Goal: Task Accomplishment & Management: Complete application form

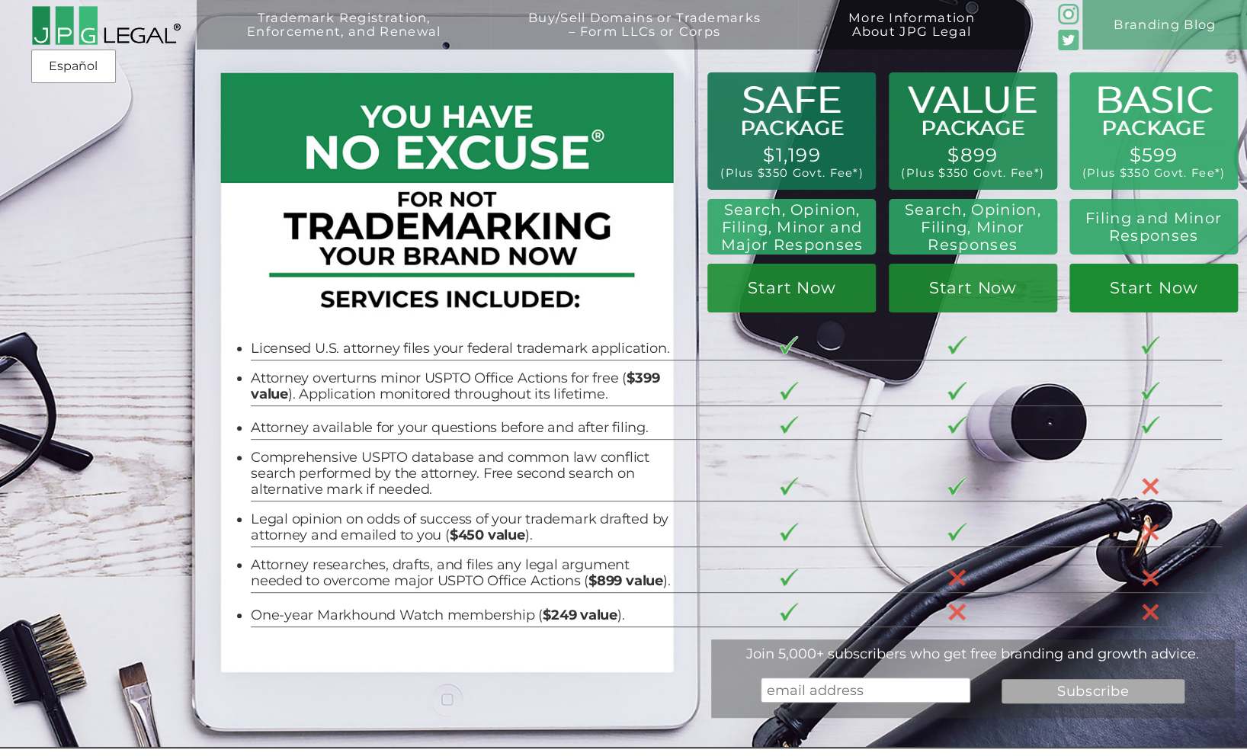
click at [1168, 299] on link "Start Now" at bounding box center [1153, 289] width 168 height 50
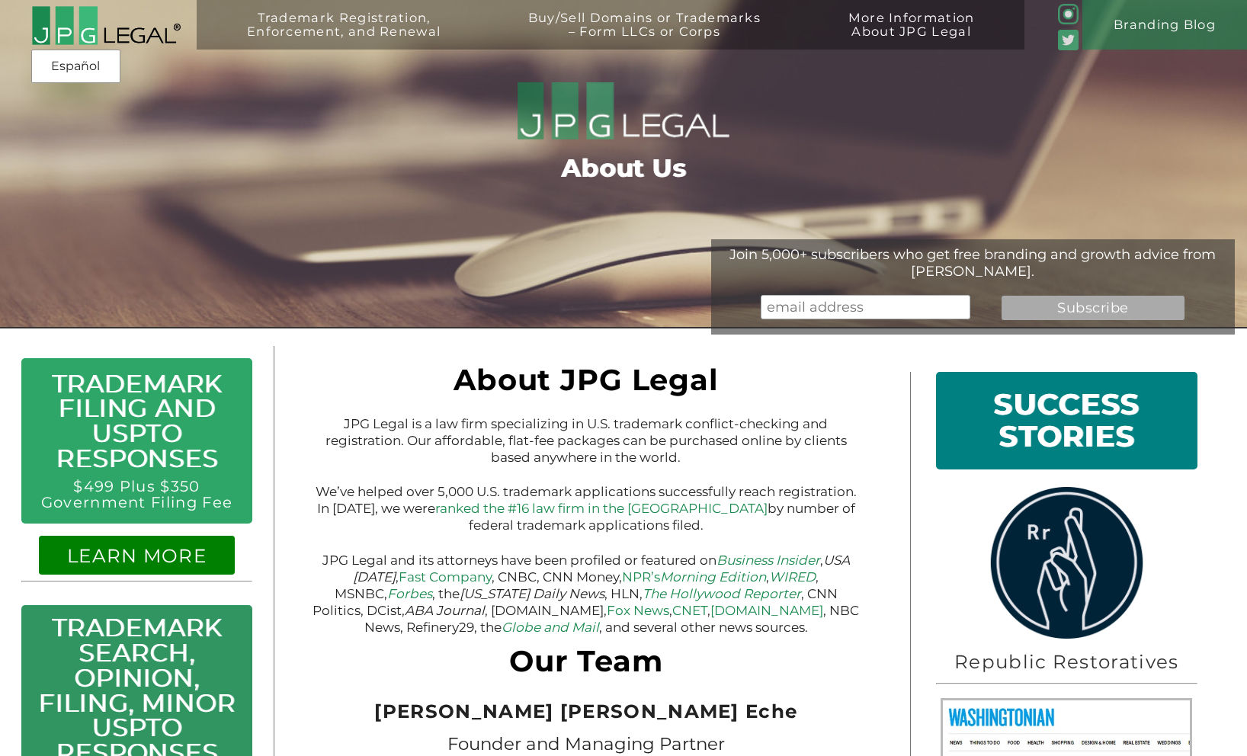
scroll to position [-1, 0]
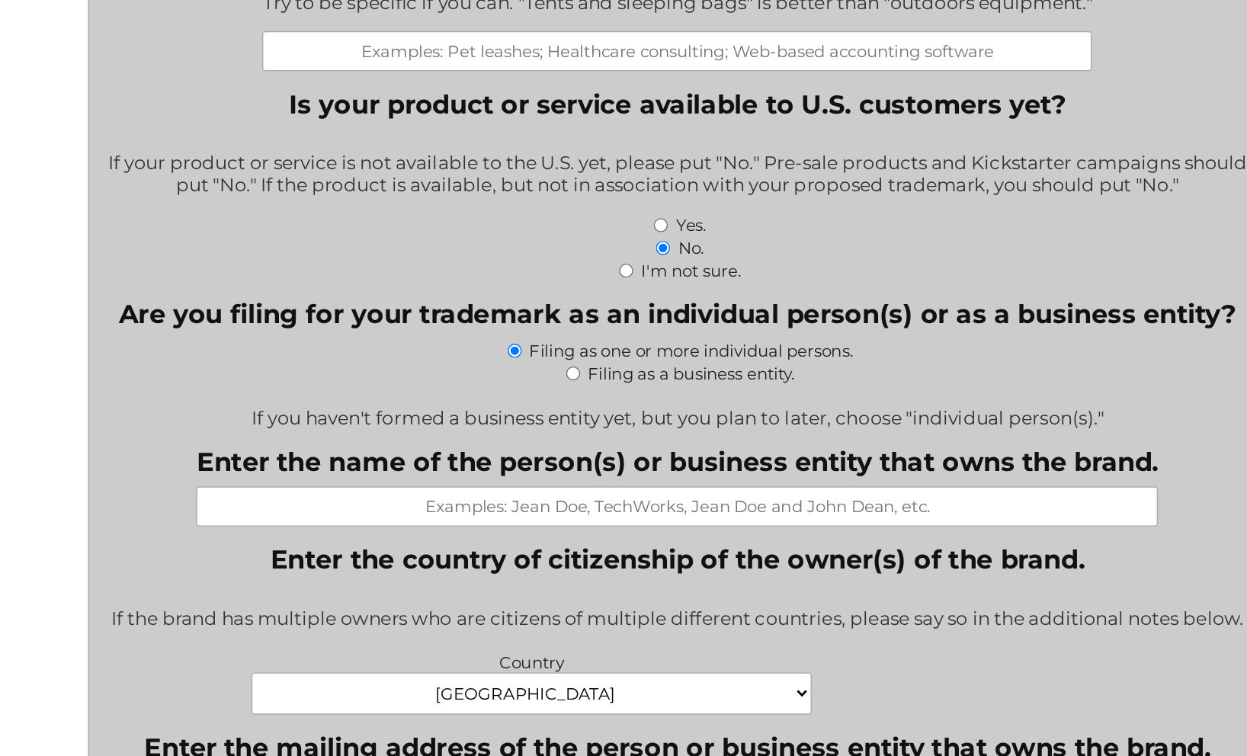
scroll to position [356, 0]
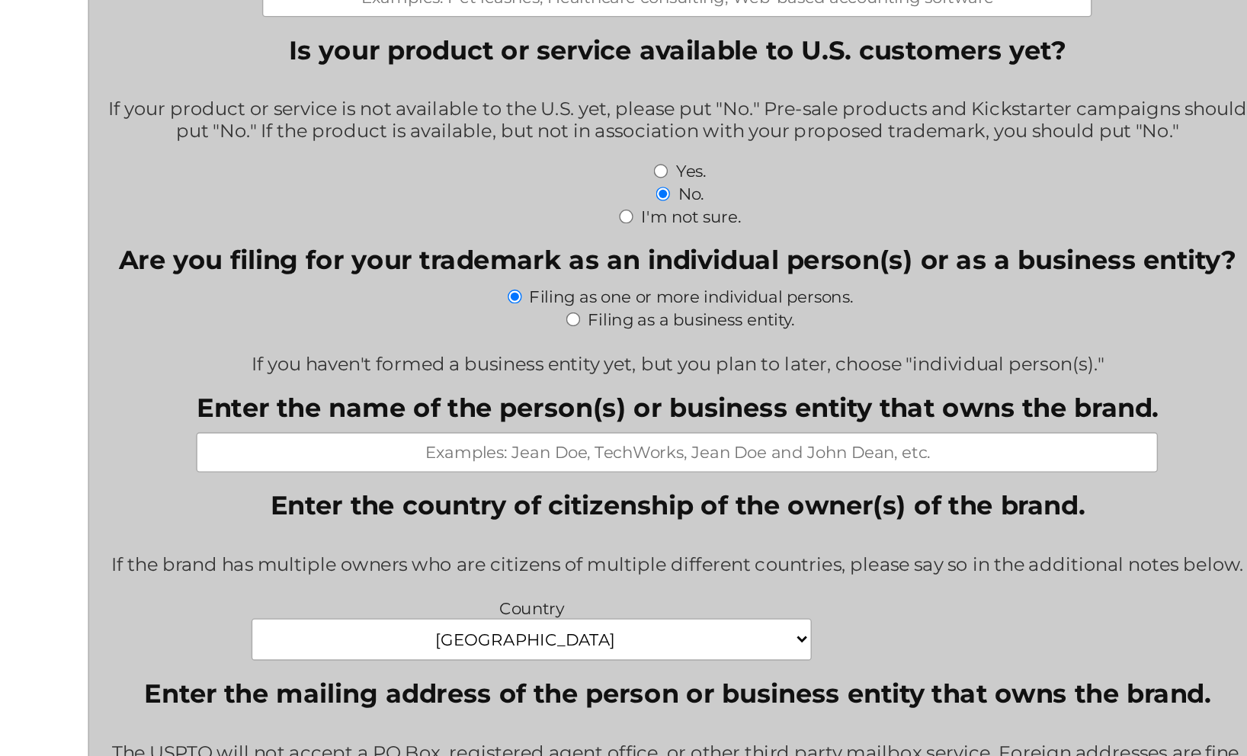
click at [440, 528] on input "Enter the name of the person(s) or business entity that owns the brand." at bounding box center [623, 542] width 678 height 28
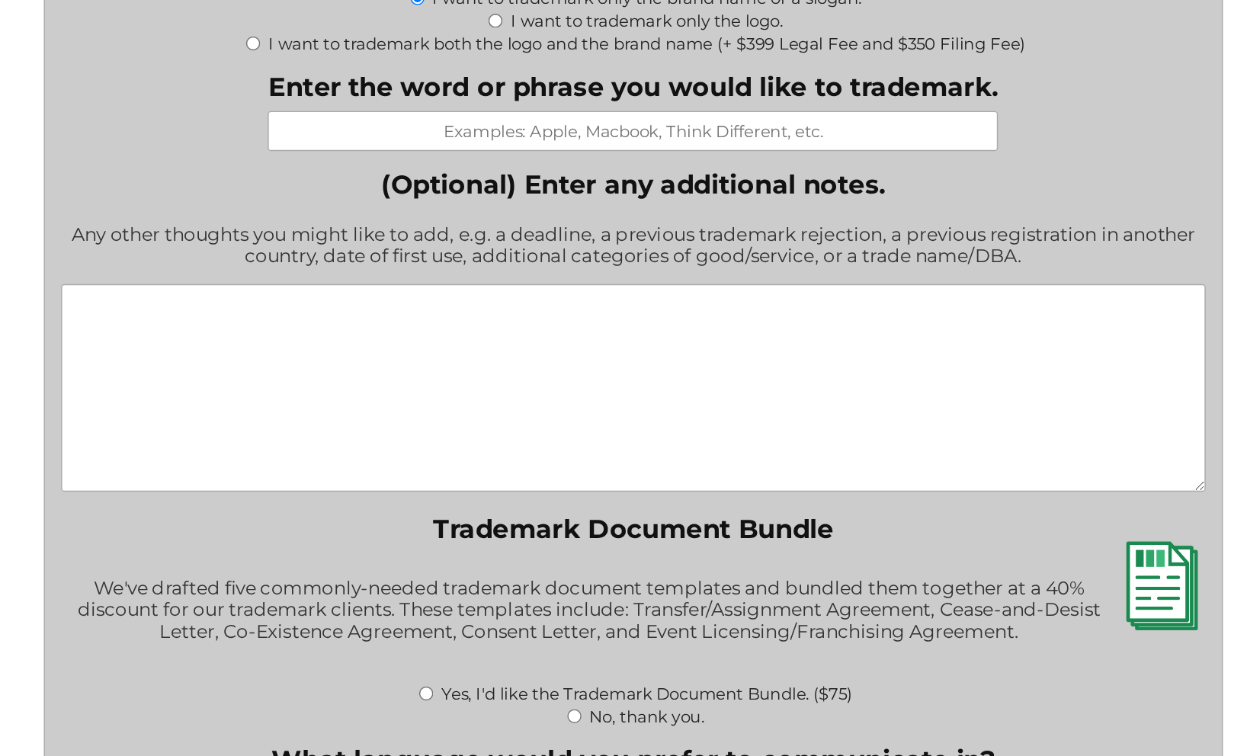
scroll to position [1589, 0]
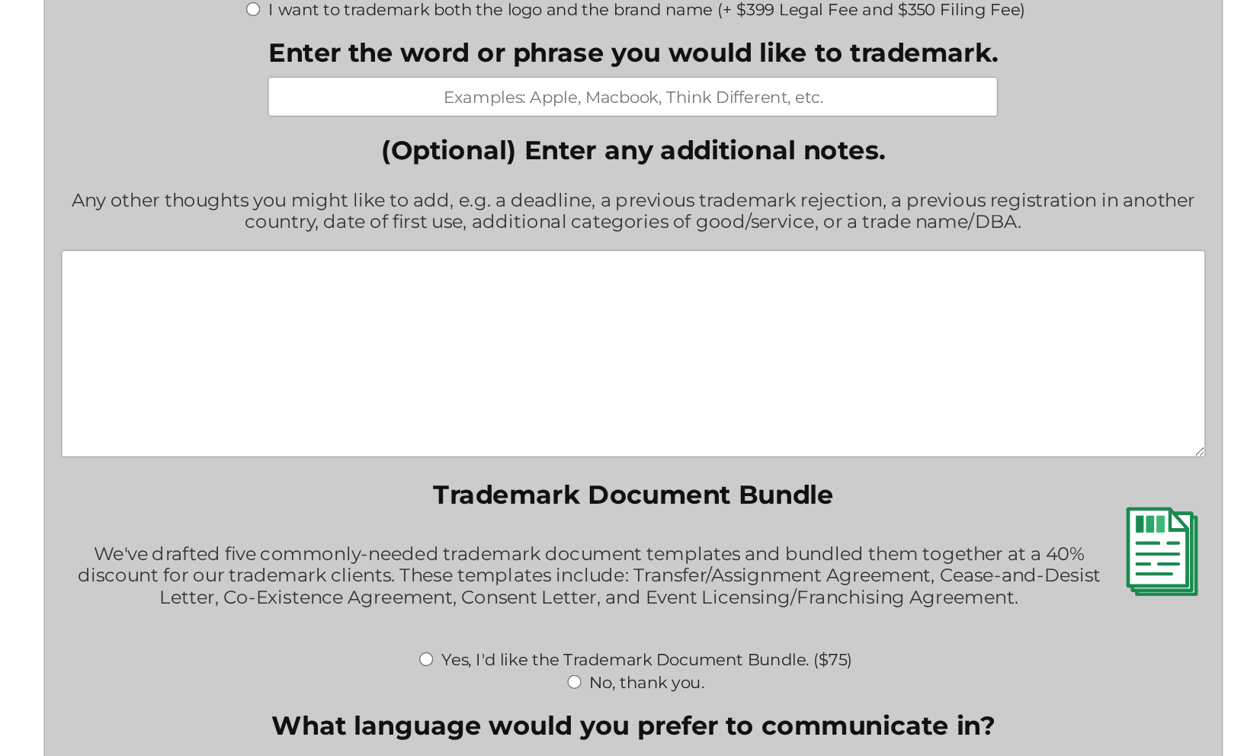
type input "Olive Swan"
click at [227, 399] on textarea "(Optional) Enter any additional notes." at bounding box center [623, 472] width 806 height 146
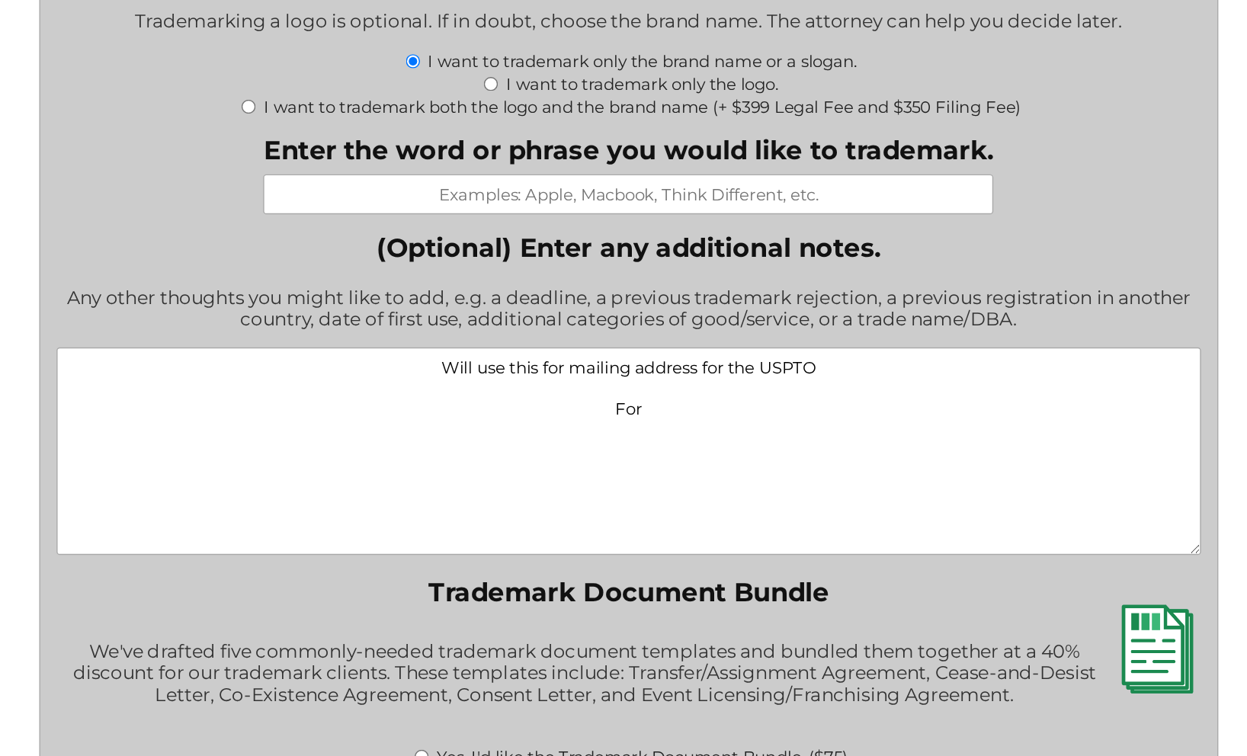
scroll to position [1766, 0]
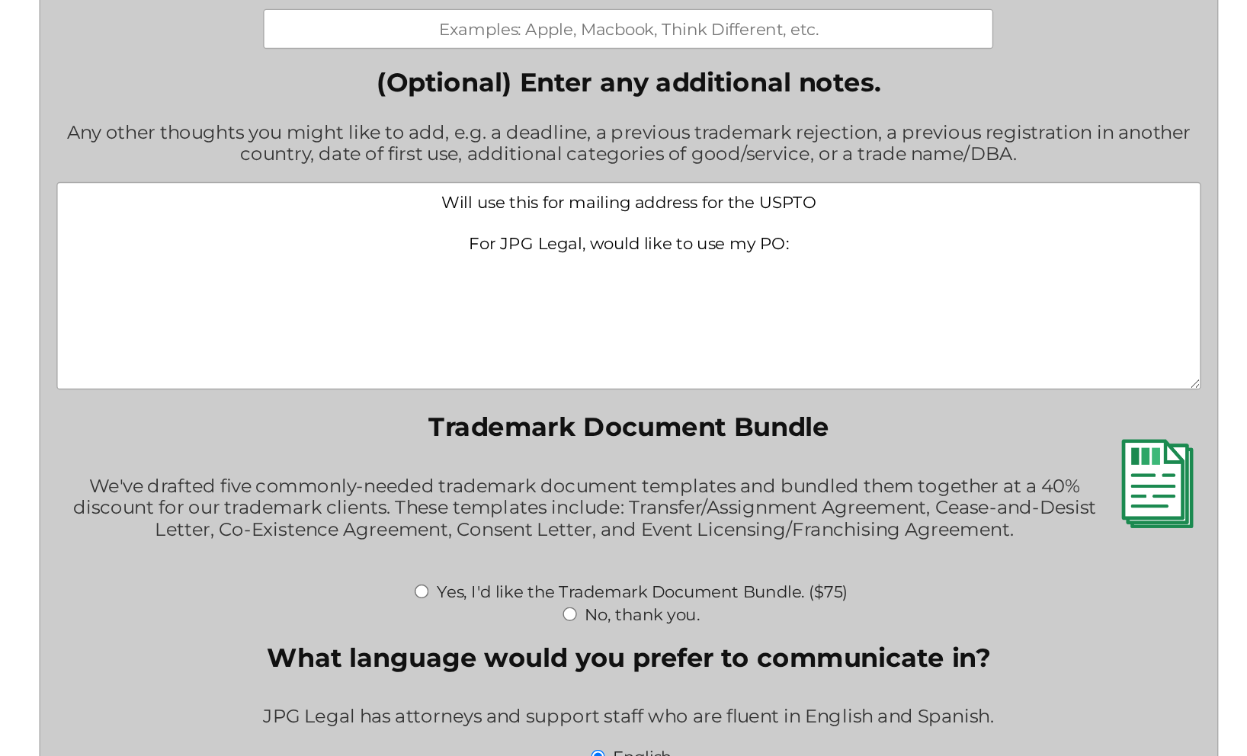
click at [580, 223] on textarea "Will use this for mailing address for the USPTO For JPG Legal, would like to us…" at bounding box center [623, 296] width 806 height 146
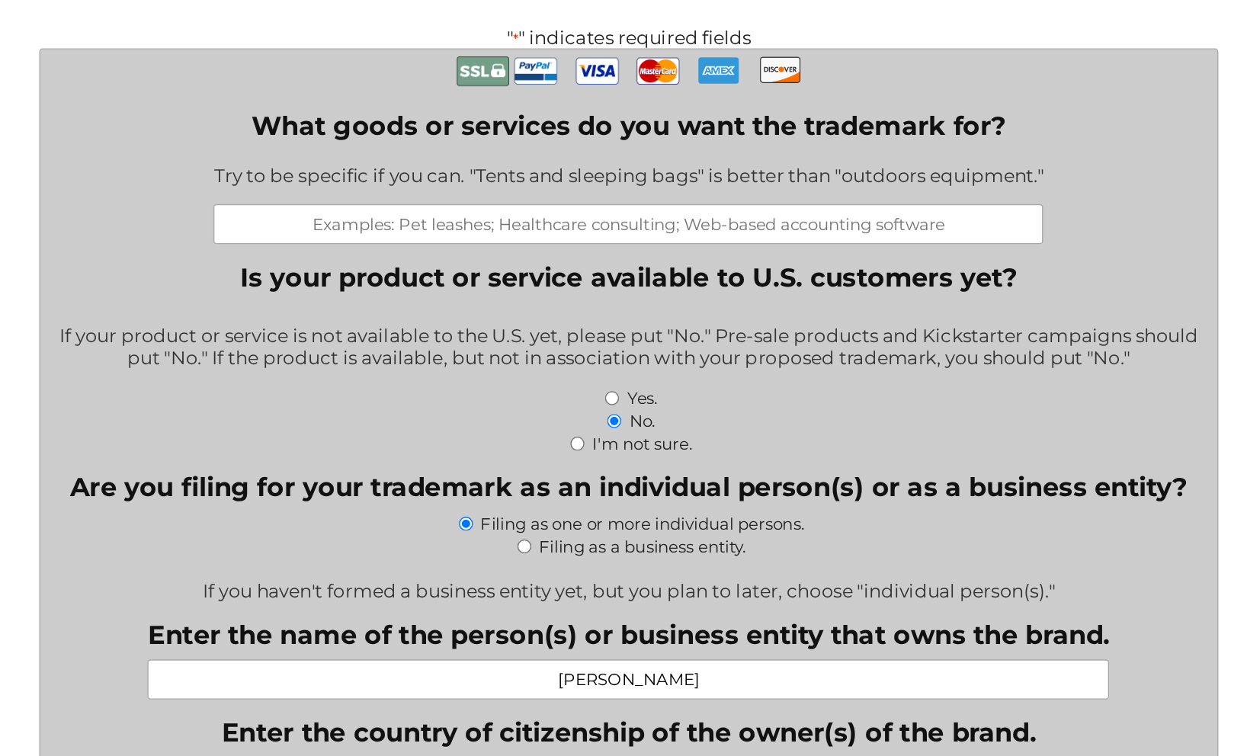
scroll to position [379, 0]
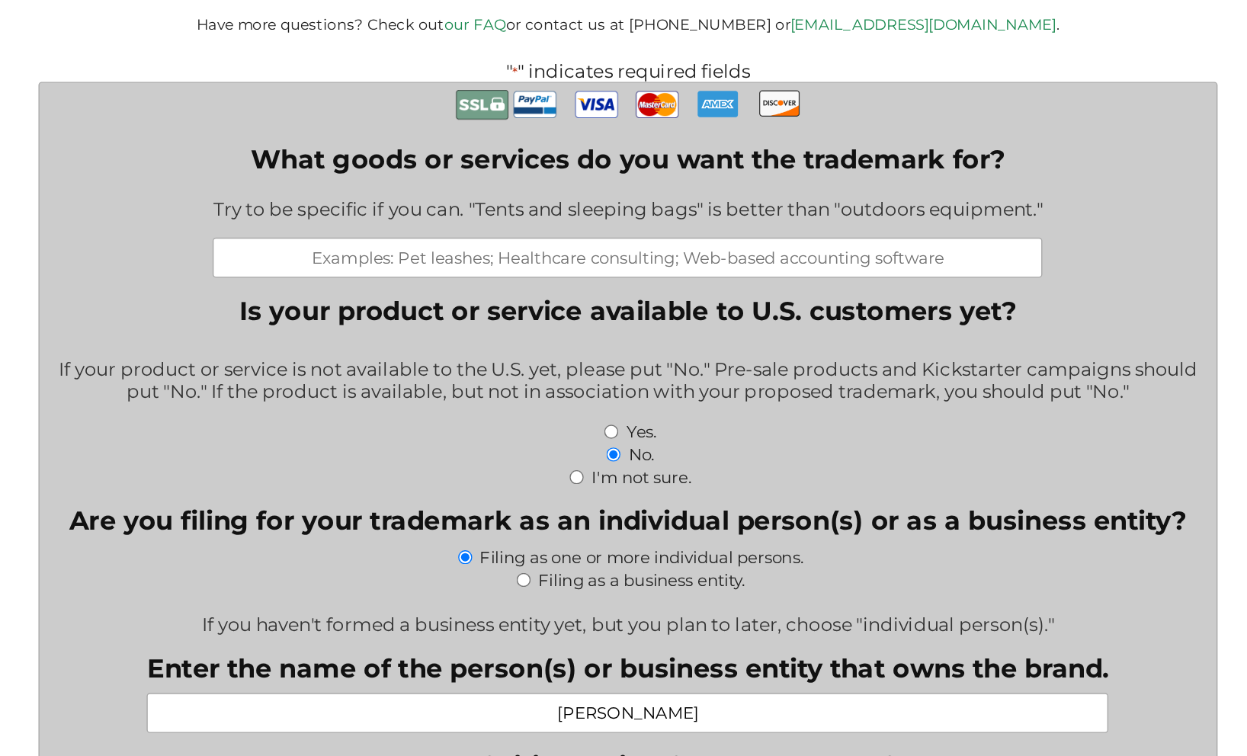
type textarea "Will use this for mailing address for the USPTO: For JPG Legal, would like to u…"
click at [472, 184] on input "What goods or services do you want the trademark for?" at bounding box center [623, 198] width 585 height 28
click at [331, 184] on input "teaching, consulting, producing literature, videos, & audios for" at bounding box center [623, 198] width 585 height 28
click at [646, 184] on input "teaching, consulting, producing literature, videos, & audios for" at bounding box center [623, 198] width 585 height 28
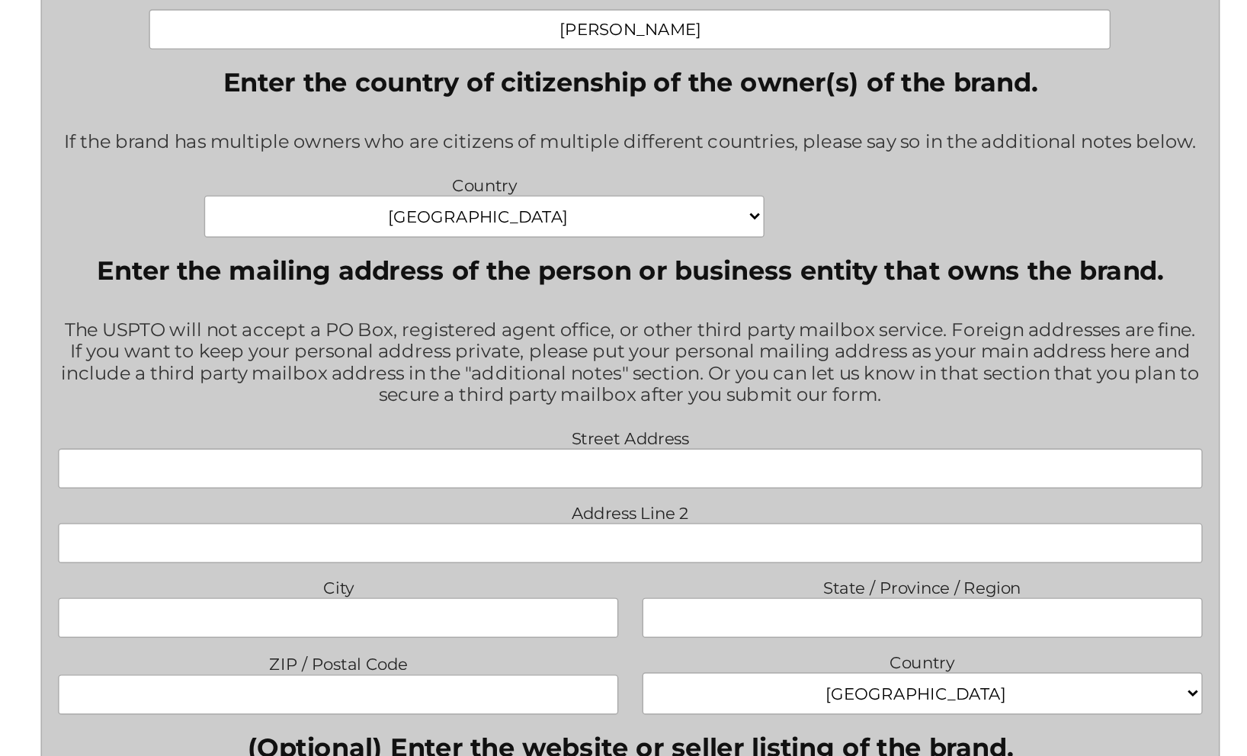
scroll to position [692, 0]
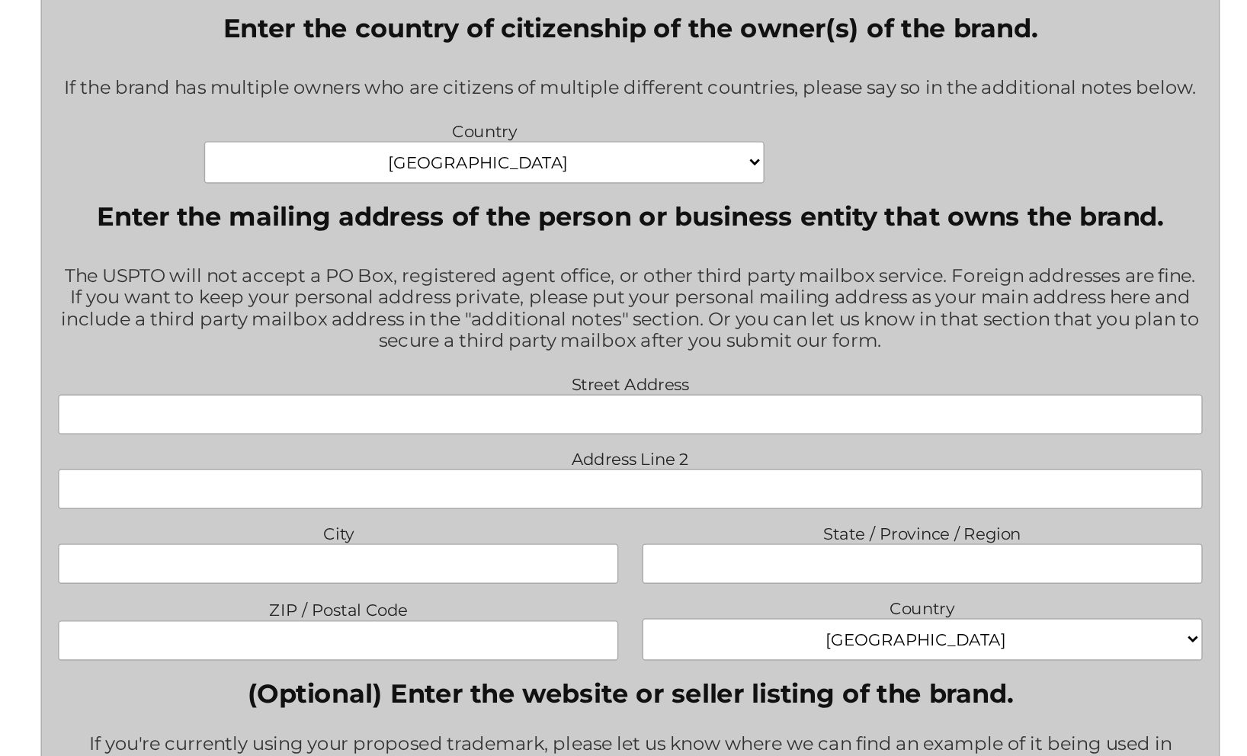
type input "teaching, consulting, producing literature, videos, & audios for lifestyle"
click at [417, 501] on input "Street Address" at bounding box center [623, 515] width 806 height 28
type input "6877 Big Springs Road"
click at [307, 607] on input "City" at bounding box center [417, 621] width 395 height 28
type input "Lake Isabella"
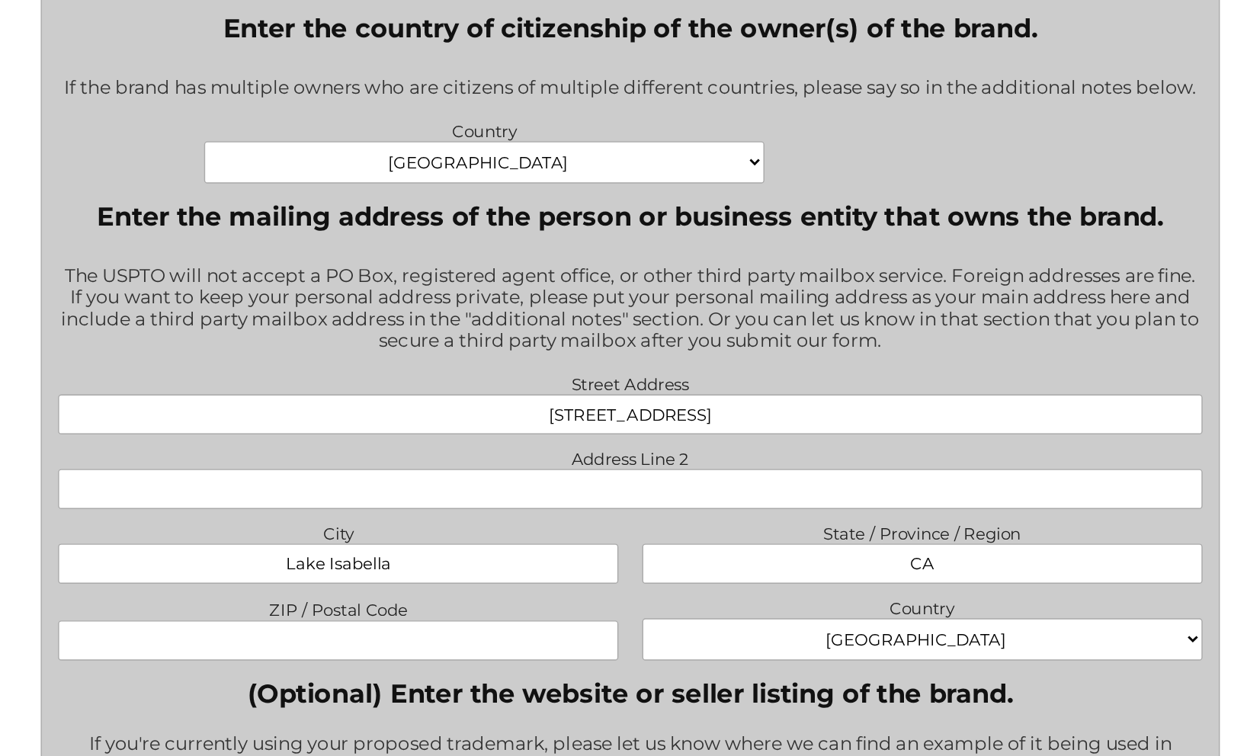
type input "CA"
click at [251, 661] on input "ZIP / Postal Code" at bounding box center [417, 675] width 395 height 28
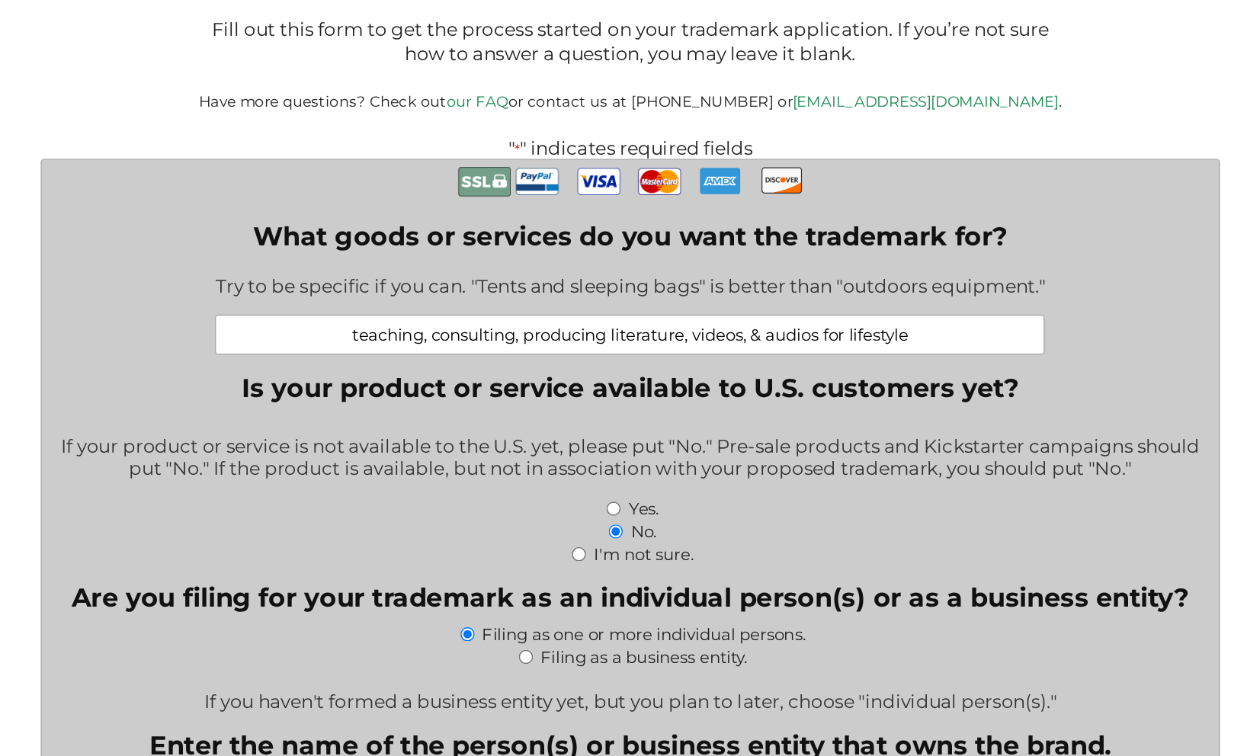
scroll to position [329, 0]
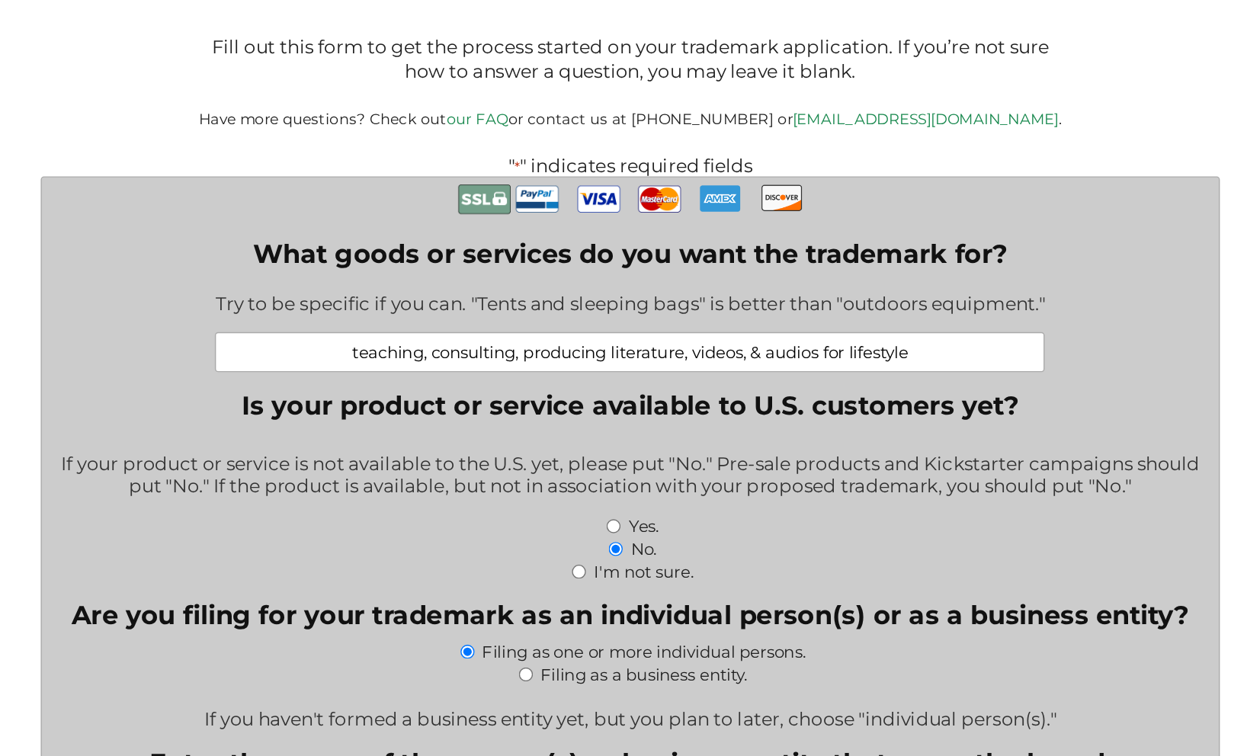
type input "93240"
click at [598, 247] on input "teaching, consulting, producing literature, videos, & audios for lifestyle" at bounding box center [623, 248] width 585 height 28
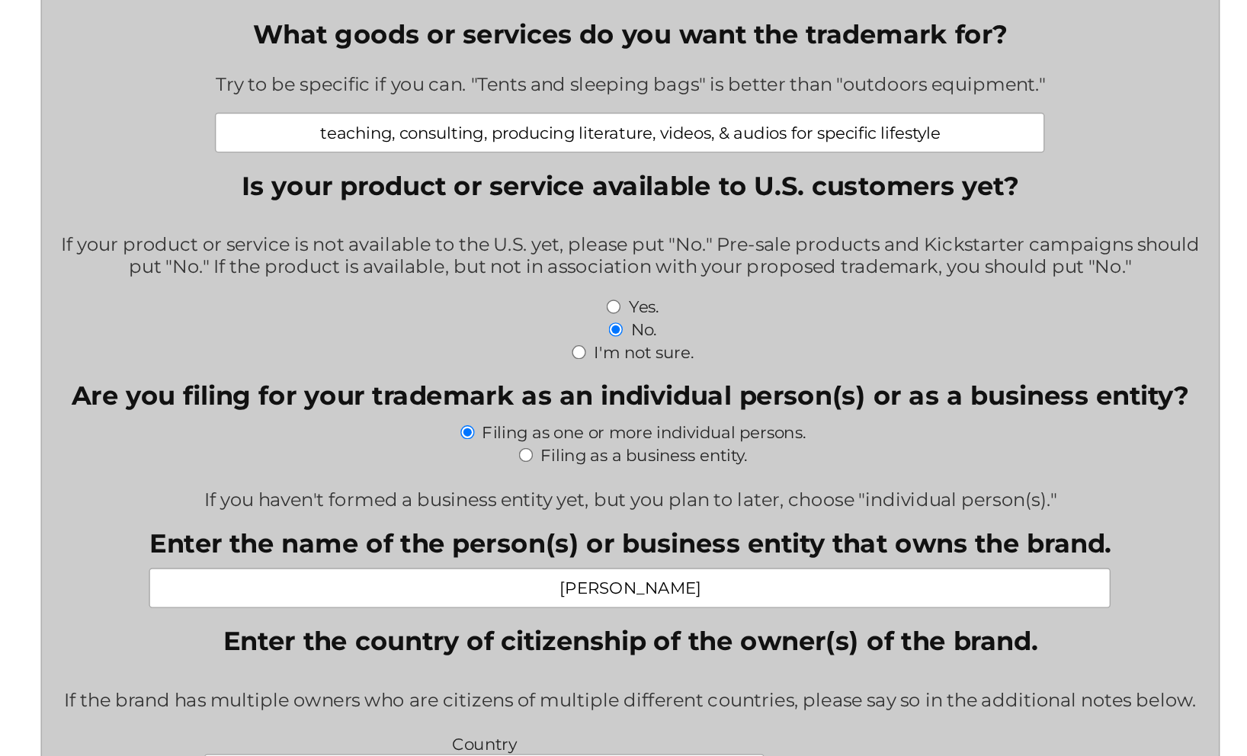
click at [341, 234] on input "teaching, consulting, producing literature, videos, & audios for specific lifes…" at bounding box center [623, 248] width 585 height 28
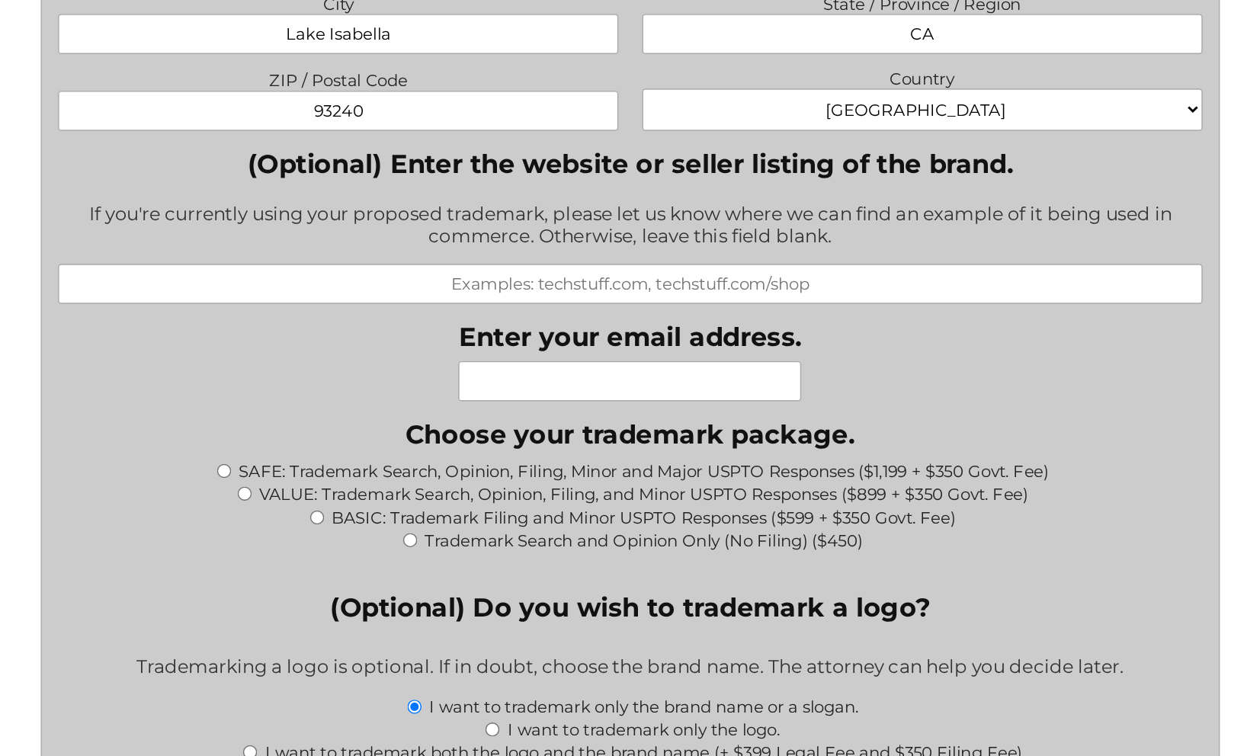
scroll to position [1133, 0]
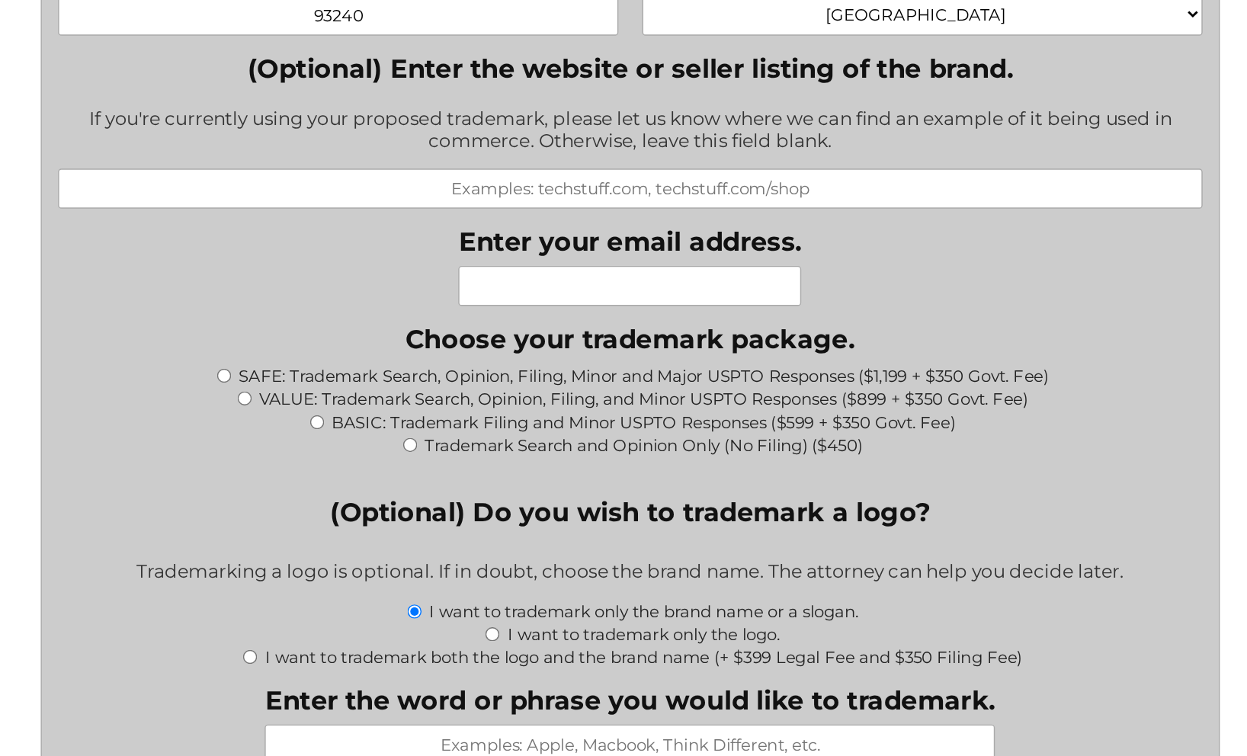
type input "teaching, consulting, and producing literature, videos, & audios for specific l…"
click at [502, 411] on input "Enter your email address." at bounding box center [623, 425] width 242 height 28
type input "flowing@feministry.pink"
click at [342, 342] on input "(Optional) Enter the website or seller listing of the brand." at bounding box center [623, 356] width 806 height 28
type input "B"
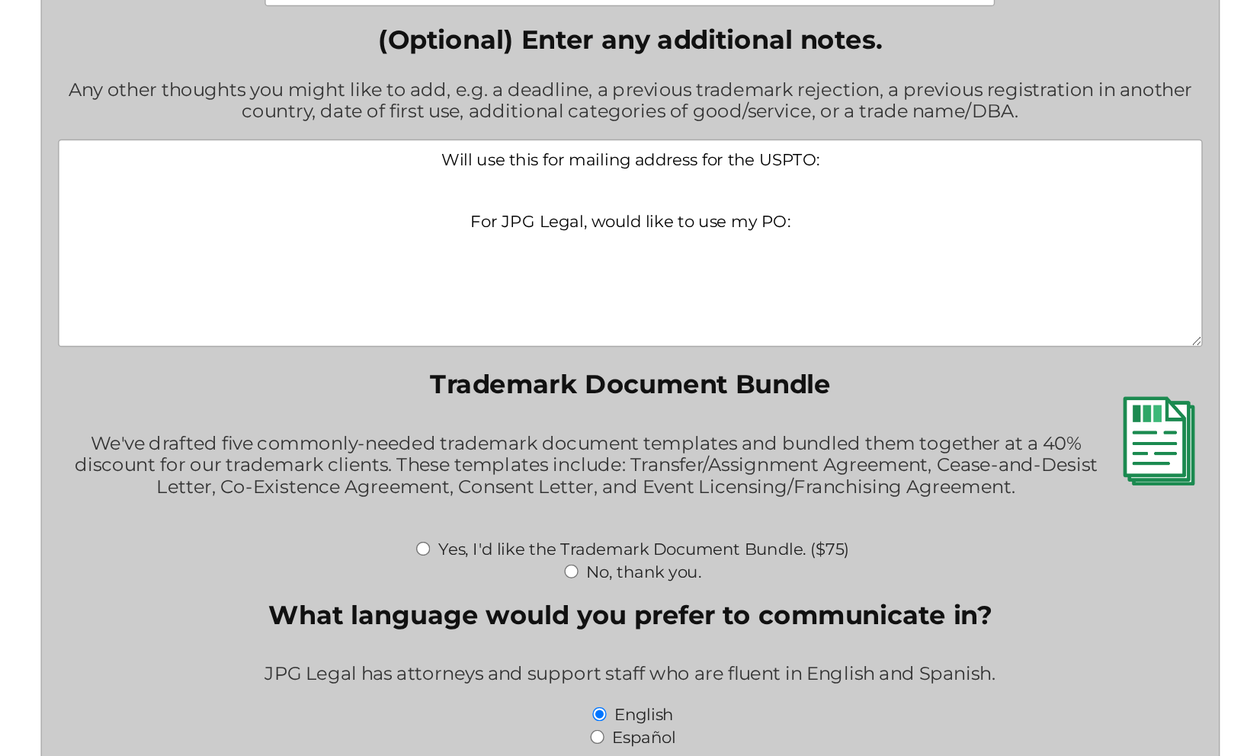
scroll to position [1818, 0]
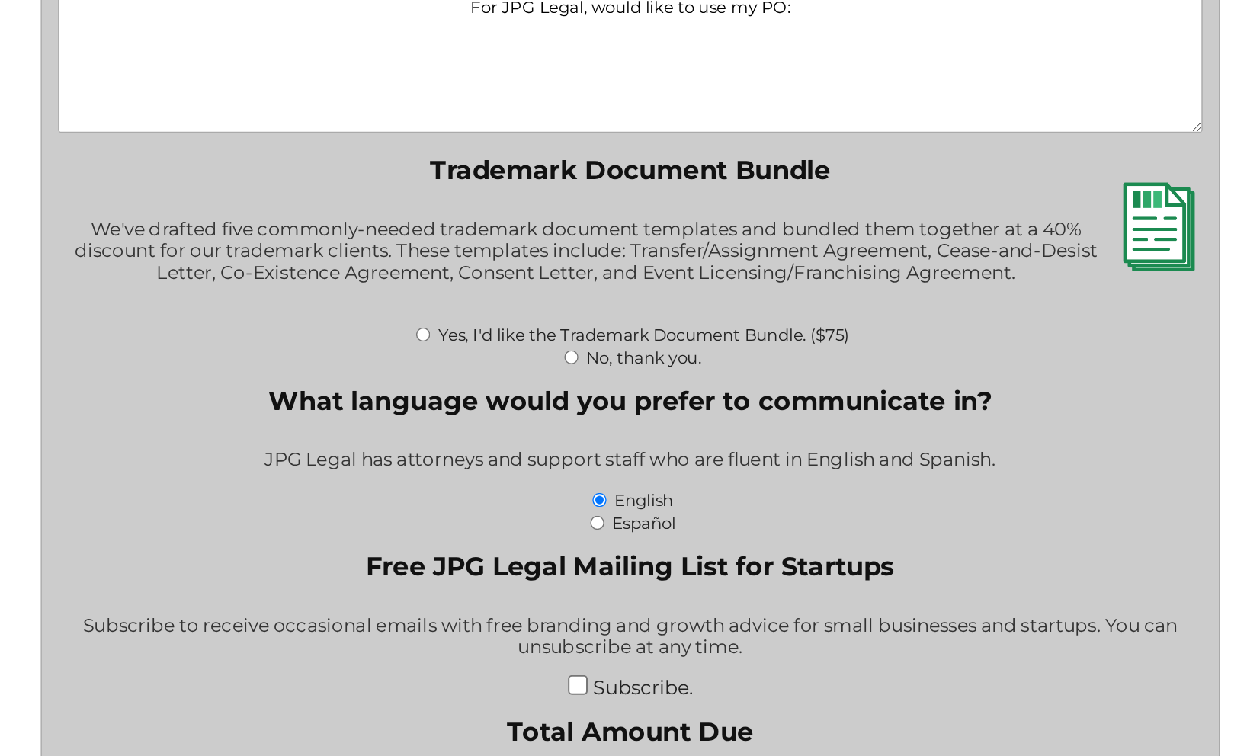
click at [473, 454] on input "Yes, I'd like the Trademark Document Bundle. ($75)" at bounding box center [478, 459] width 10 height 10
radio input "true"
type input "$75.00"
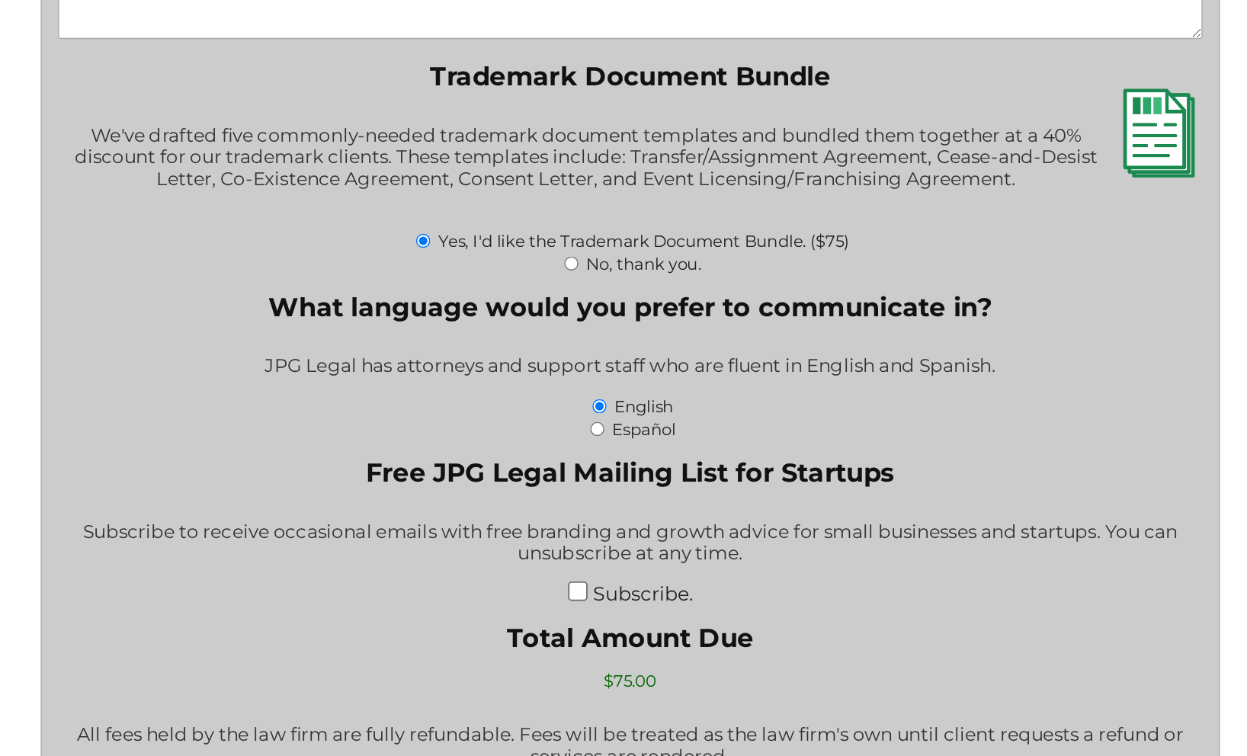
scroll to position [1907, 0]
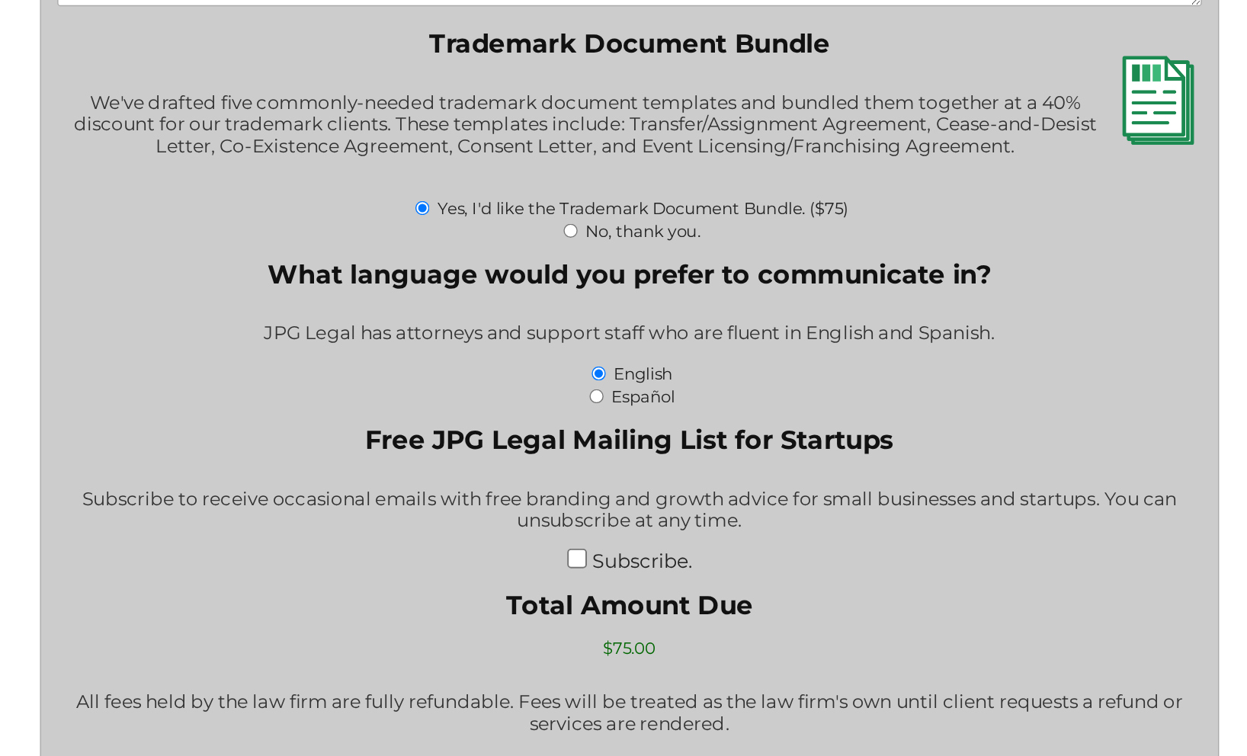
click at [580, 610] on input "Subscribe." at bounding box center [587, 617] width 14 height 14
checkbox input "true"
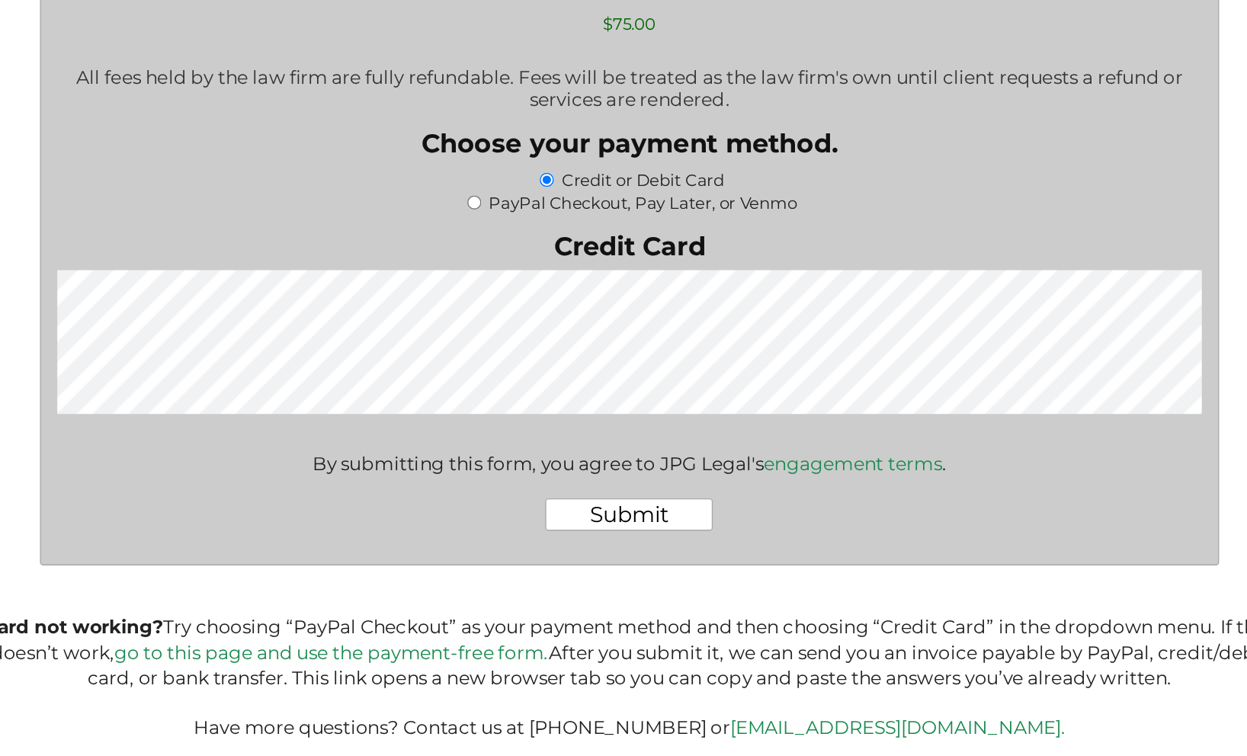
scroll to position [2346, 0]
click at [326, 358] on div "PayPal Checkout, Pay Later, or Venmo" at bounding box center [623, 366] width 806 height 16
click at [509, 362] on input "PayPal Checkout, Pay Later, or Venmo" at bounding box center [514, 367] width 10 height 10
radio input "true"
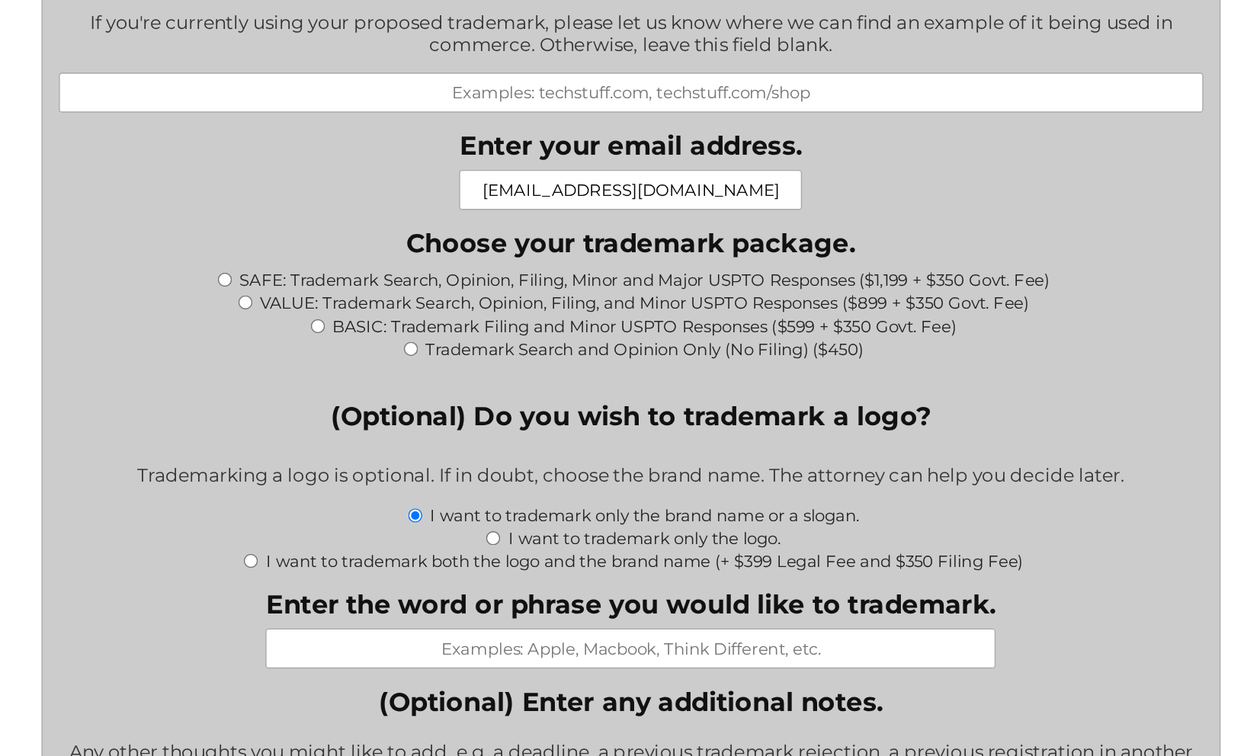
scroll to position [1217, 0]
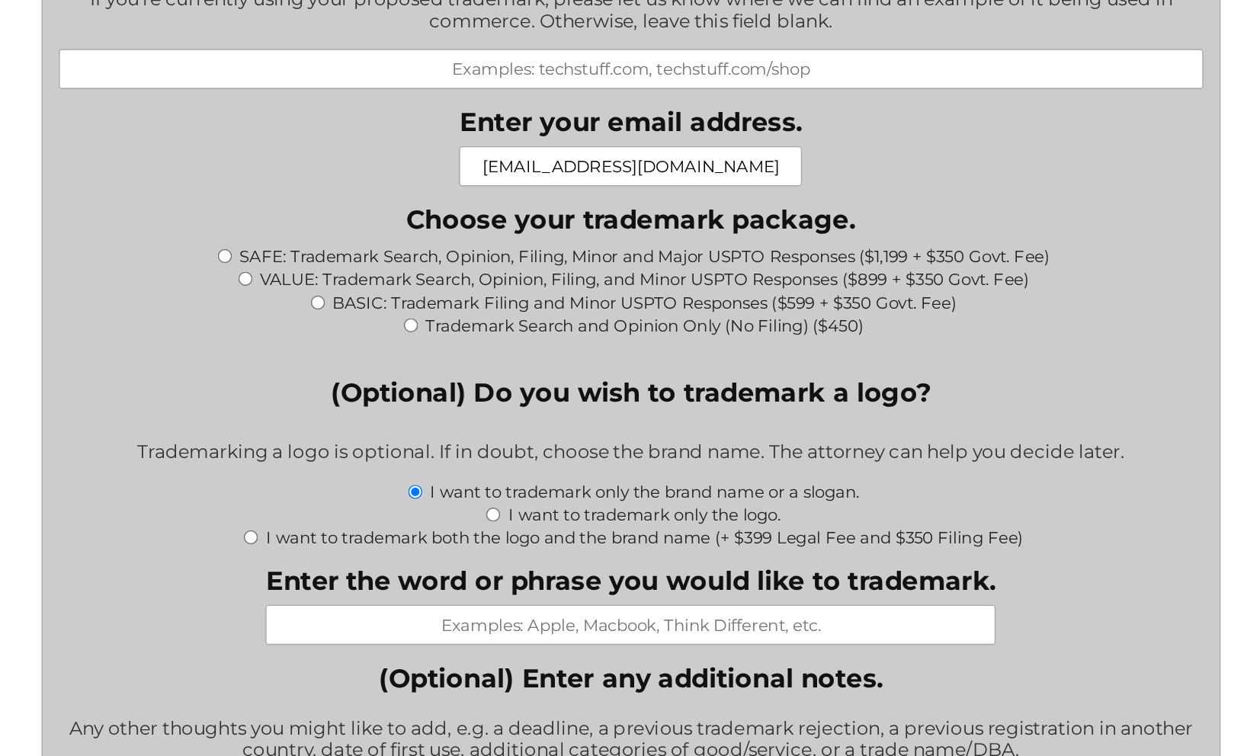
click at [398, 431] on input "BASIC: Trademark Filing and Minor USPTO Responses ($599 + $350 Govt. Fee)" at bounding box center [403, 436] width 10 height 10
radio input "true"
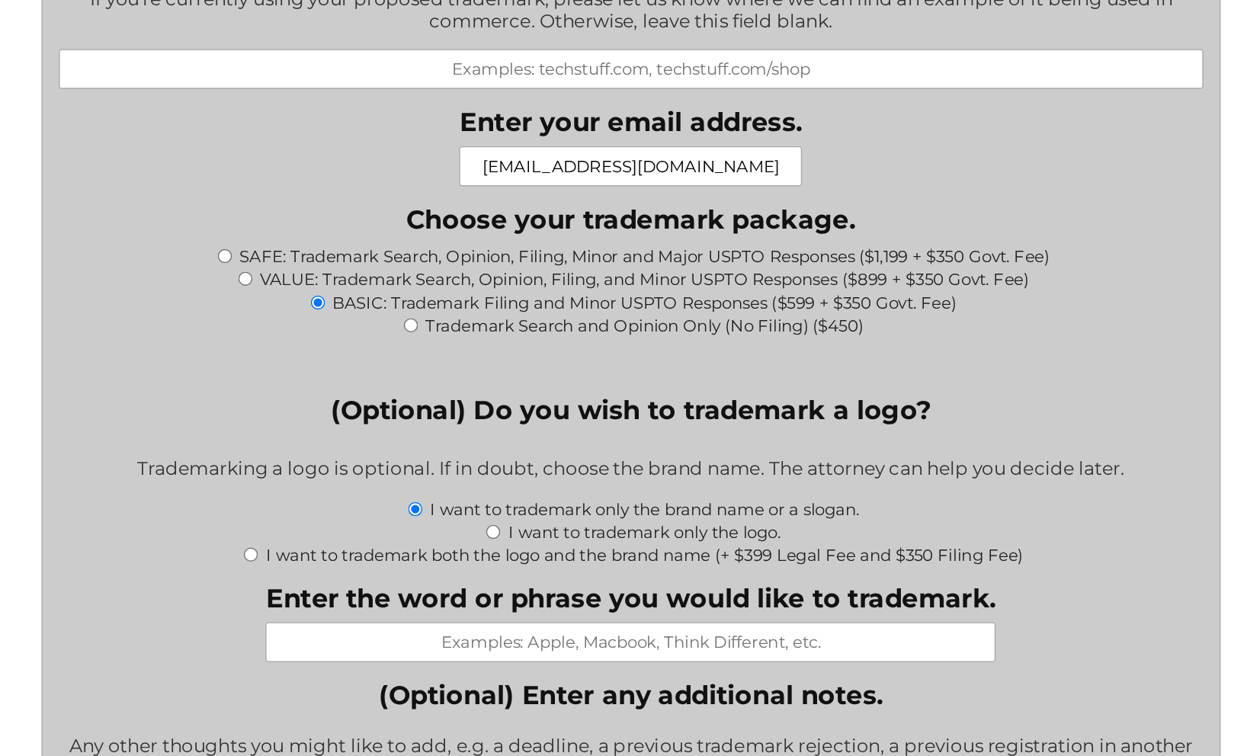
type input "$1,024.00"
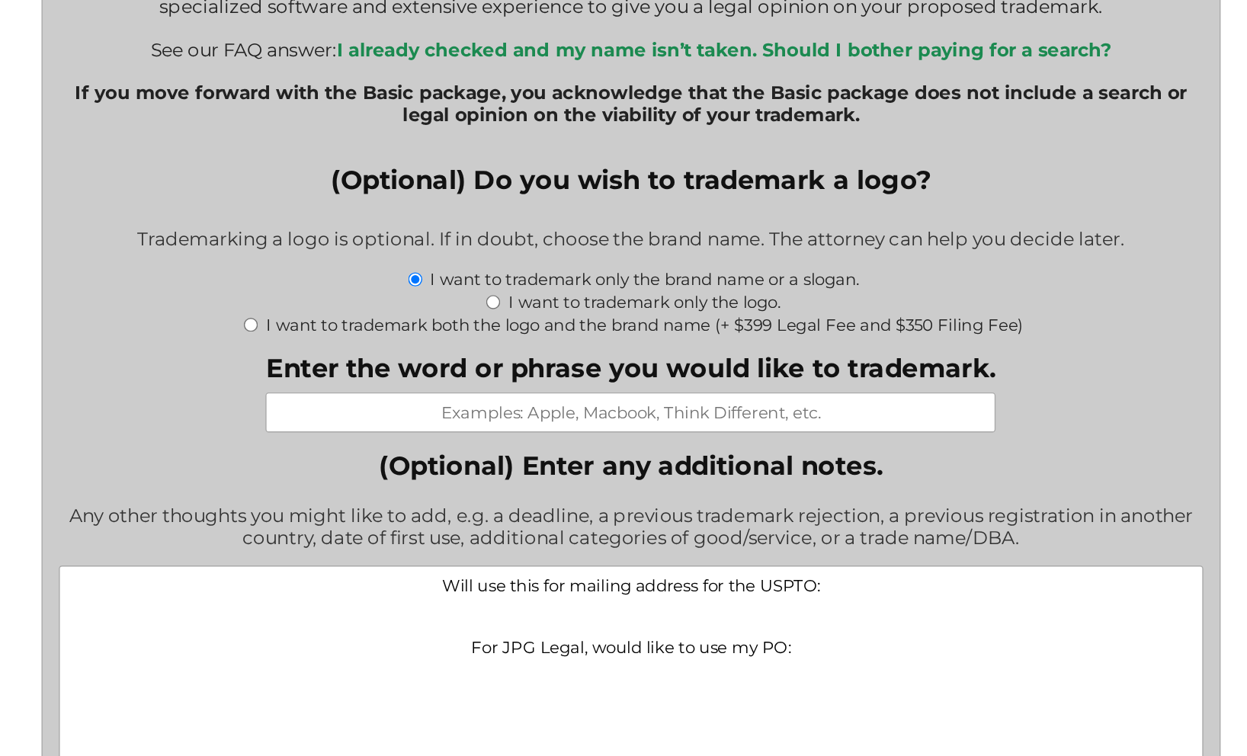
scroll to position [1626, 0]
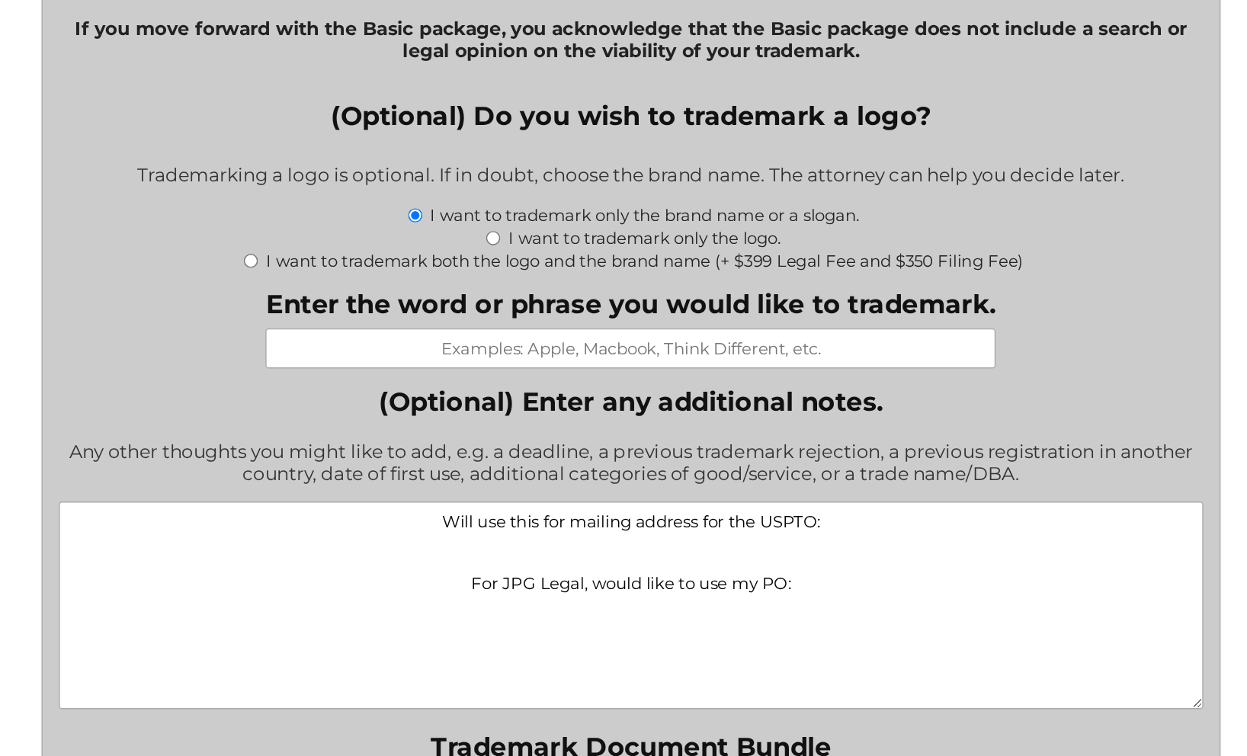
click at [553, 577] on textarea "Will use this for mailing address for the USPTO: For JPG Legal, would like to u…" at bounding box center [623, 650] width 806 height 146
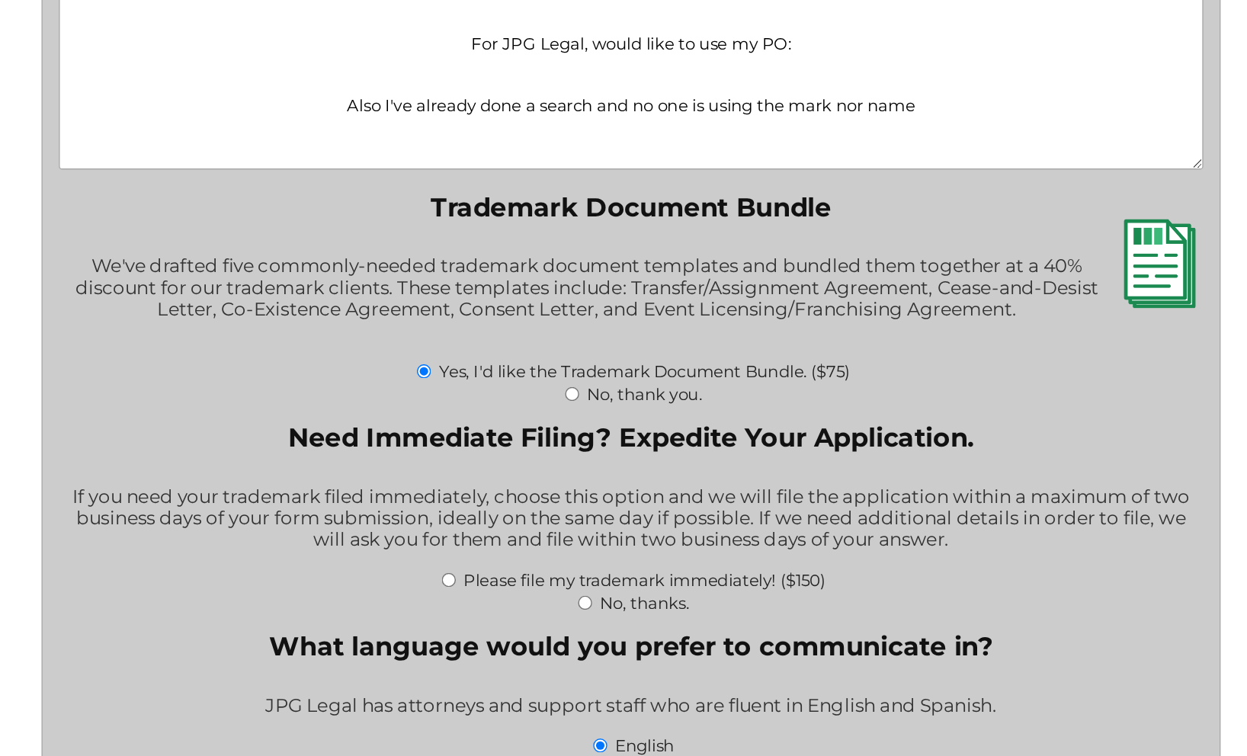
scroll to position [2067, 0]
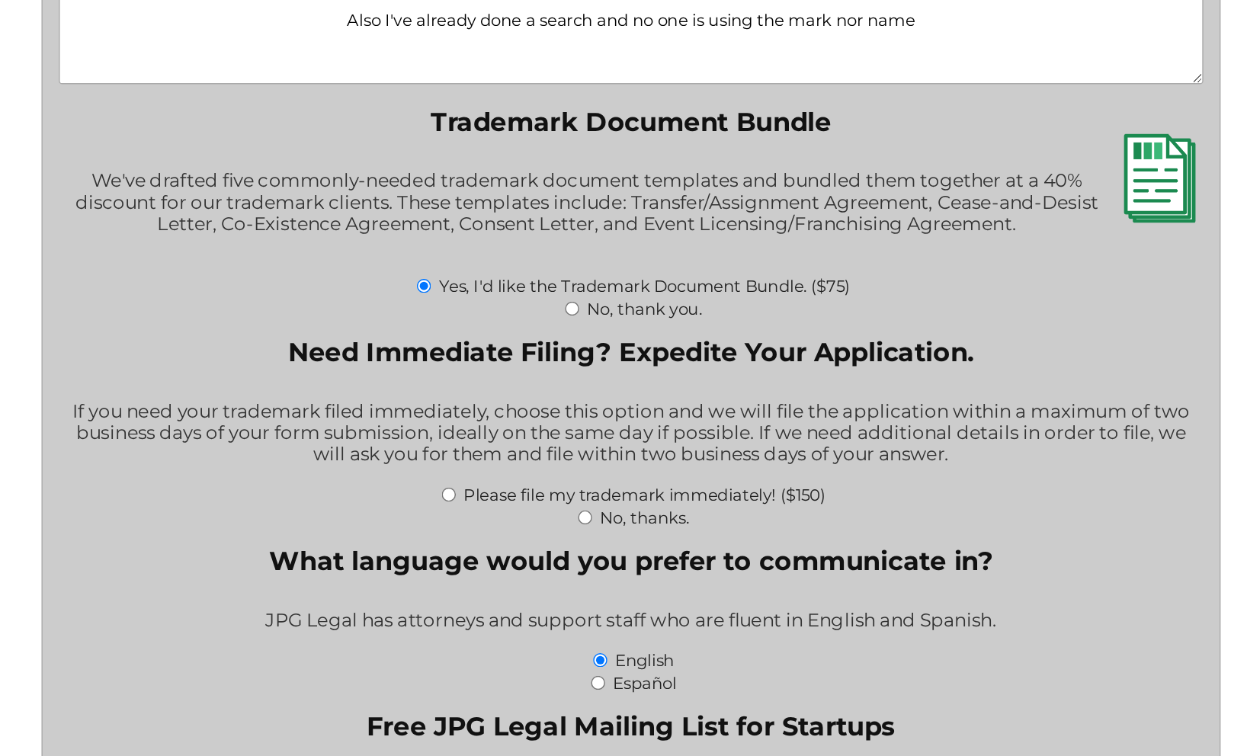
type textarea "Will use this for mailing address for the USPTO: For JPG Legal, would like to u…"
click at [586, 583] on input "No, thanks." at bounding box center [591, 588] width 10 height 10
radio input "true"
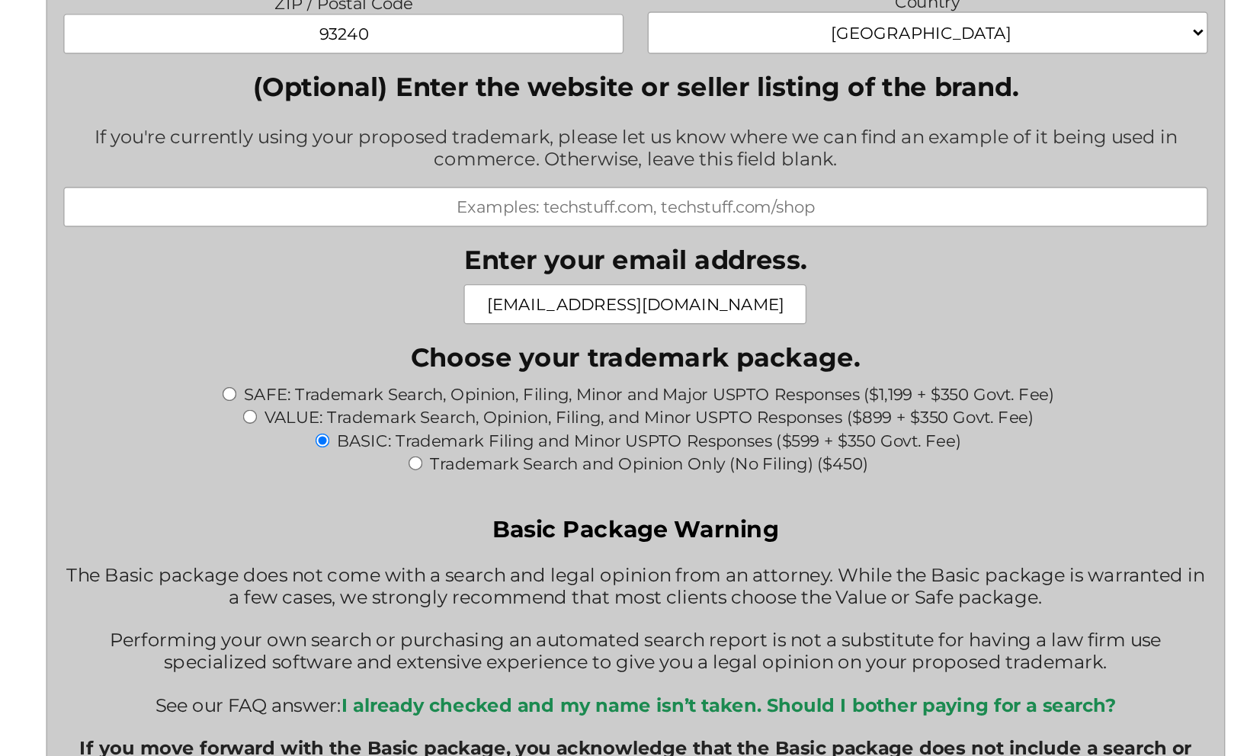
scroll to position [1340, 0]
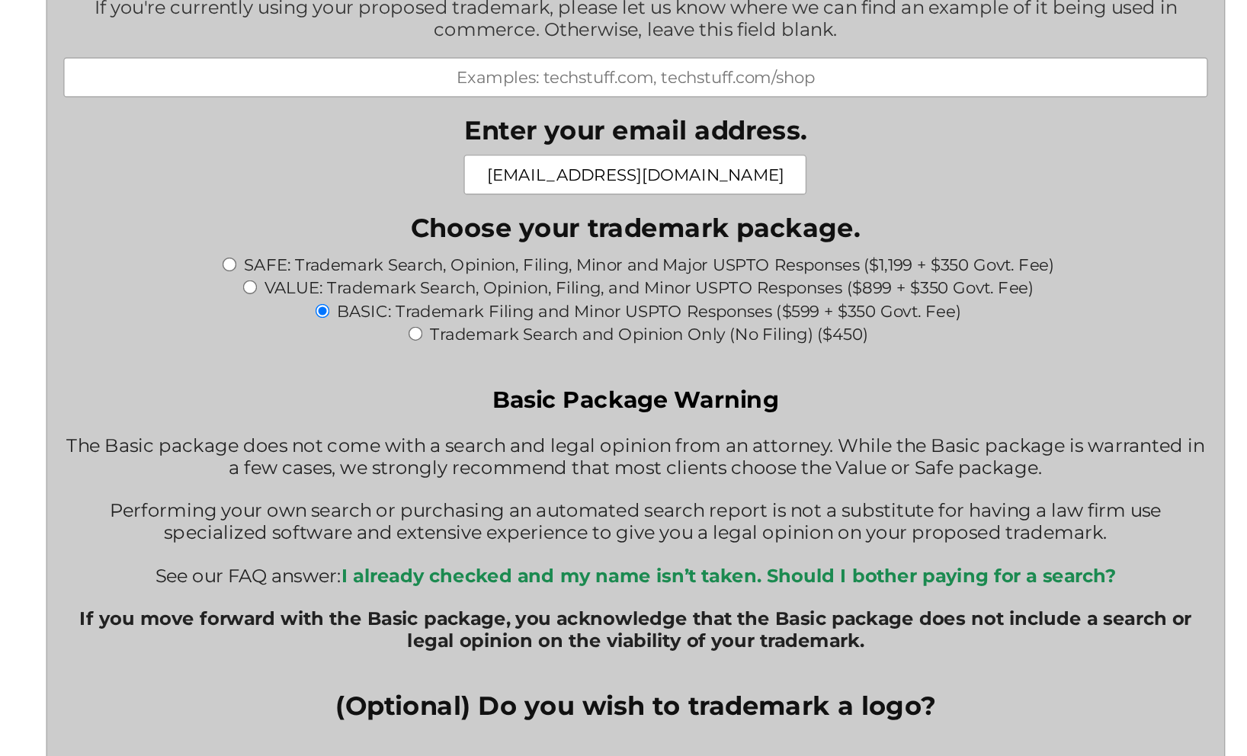
drag, startPoint x: 287, startPoint y: 389, endPoint x: 844, endPoint y: -37, distance: 700.7
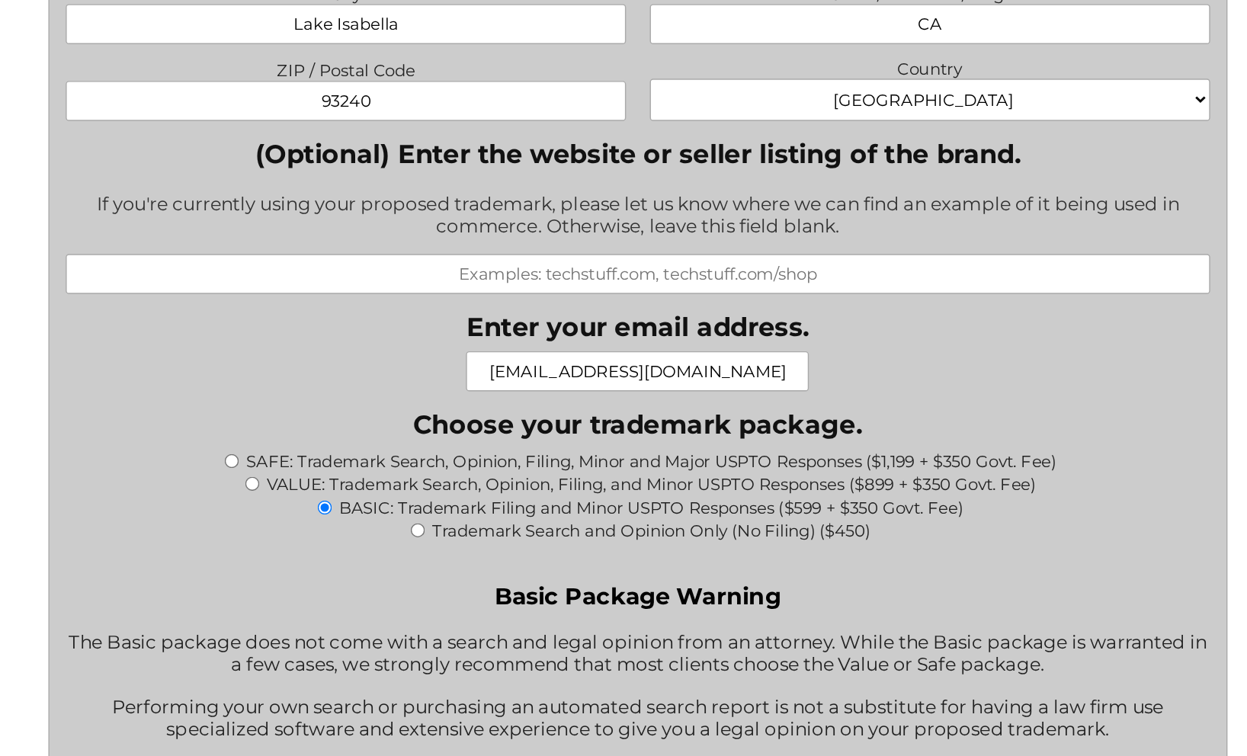
scroll to position [1094, 0]
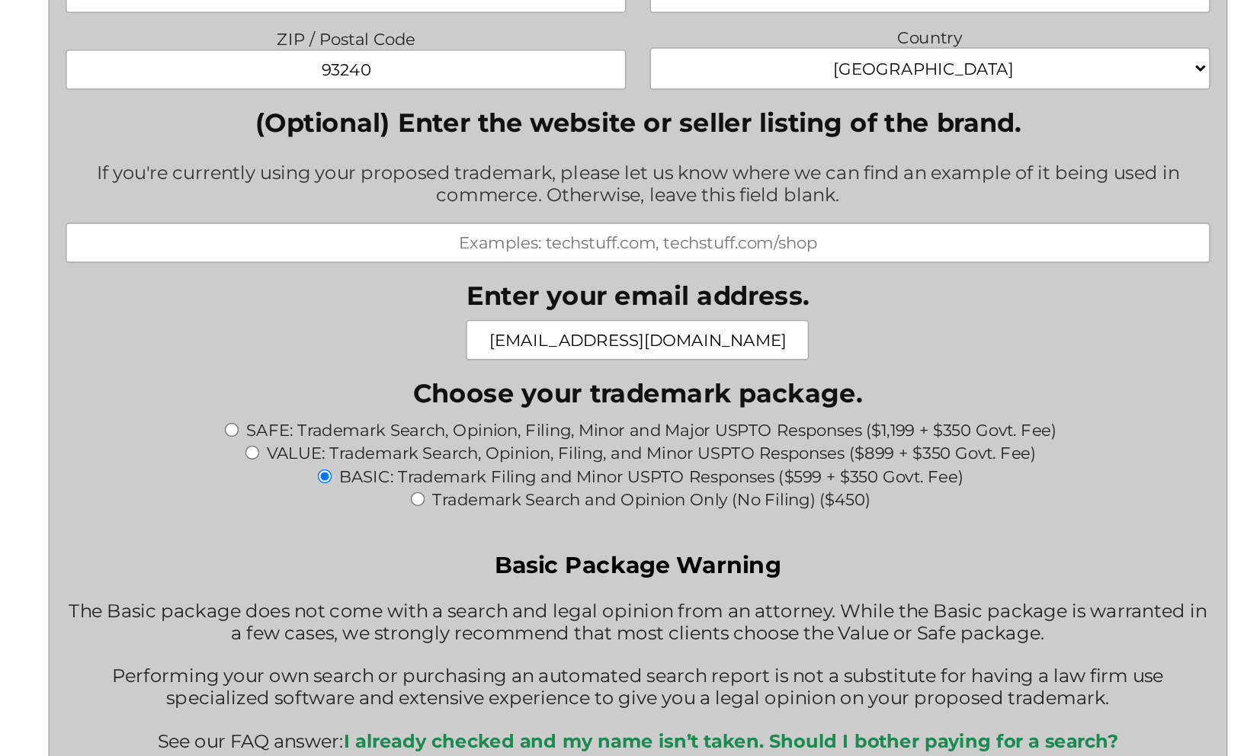
click at [421, 380] on input "(Optional) Enter the website or seller listing of the brand." at bounding box center [623, 394] width 806 height 28
paste input "https://www.youtube.com/playlist?list=PLTdG5fNI1Pk1EK4sA2uglHVrhE-zmjRqk"
paste input "https://feministry.pink"
paste input "https://a.co/d/7JHeOC7"
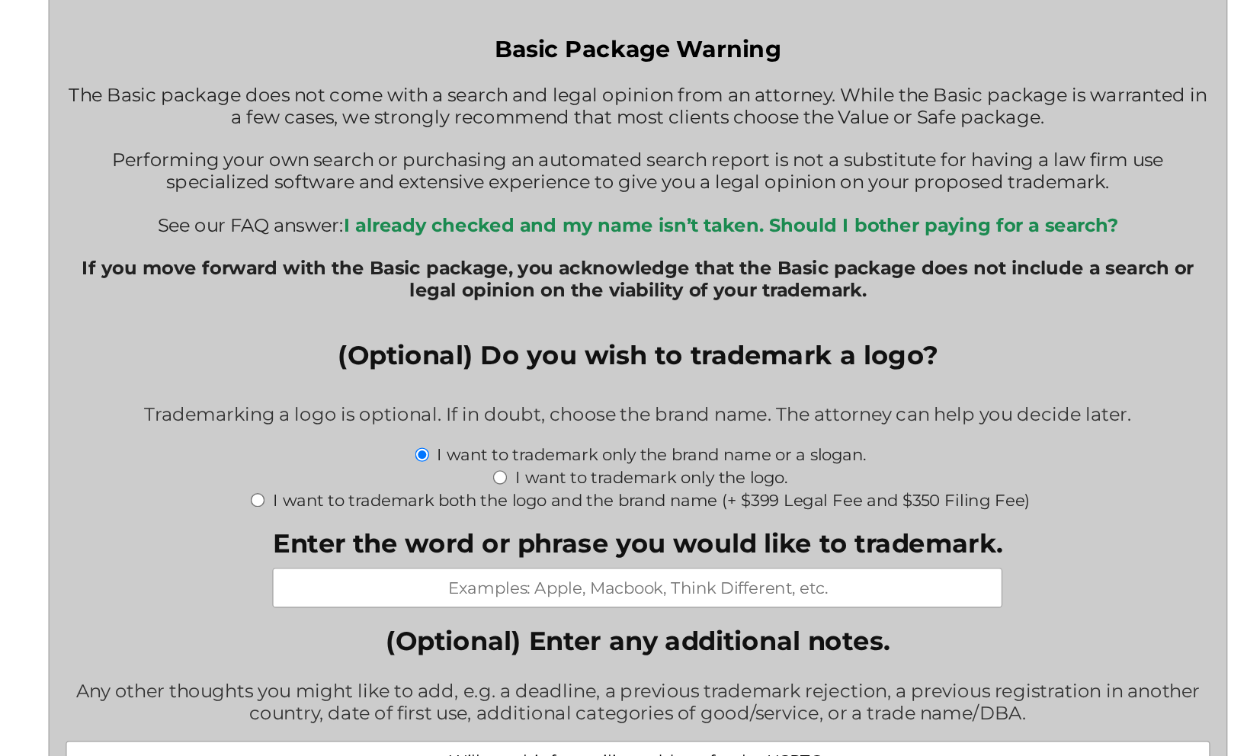
scroll to position [1459, 0]
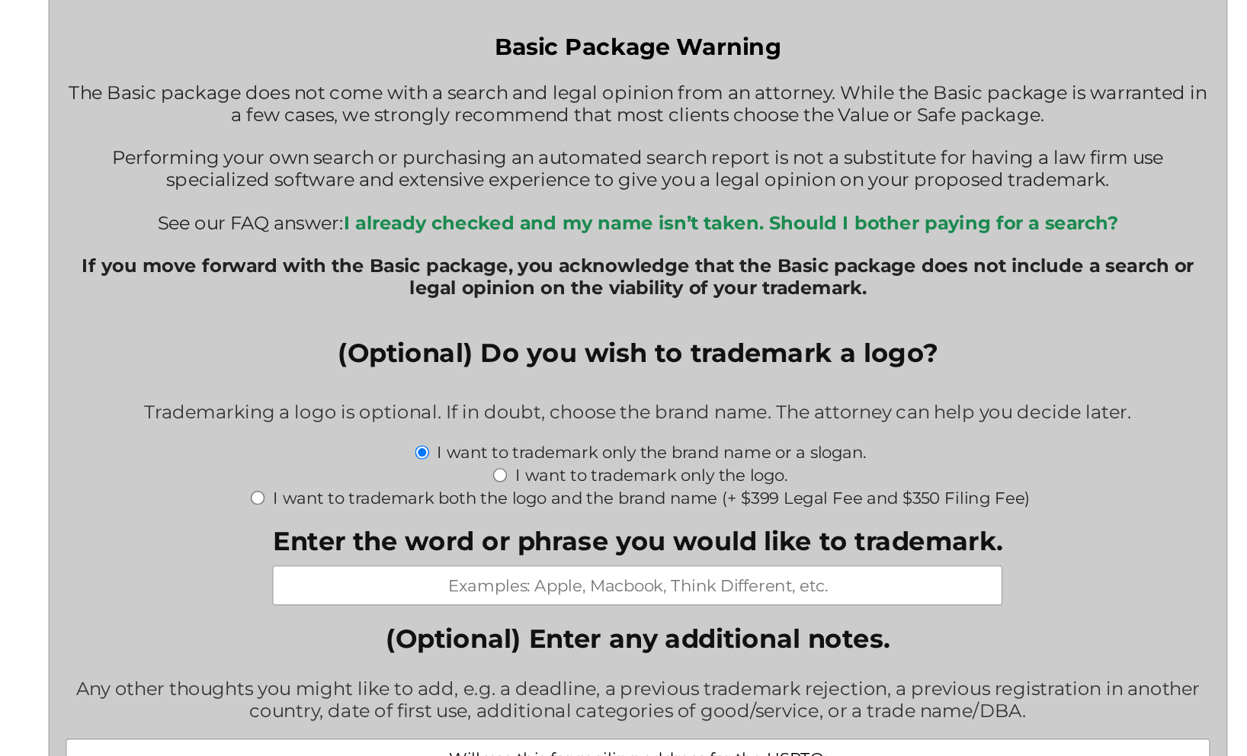
type input "https://www.youtube.com/playlist?list=PLTdG5fNI1Pk1EK4sA2uglHVrhE-zmjRqk , http…"
click at [351, 569] on input "I want to trademark both the logo and the brand name (+ $399 Legal Fee and $350…" at bounding box center [356, 574] width 10 height 10
radio input "true"
type input "$1,773.00"
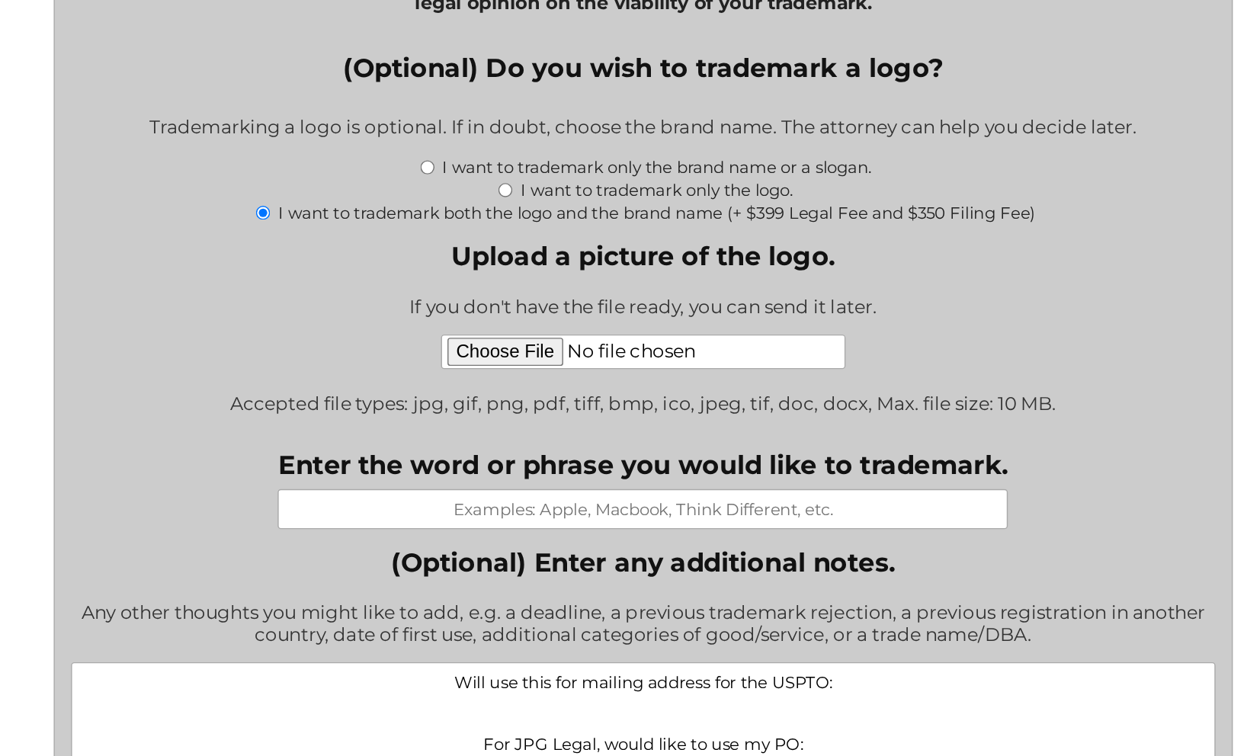
scroll to position [1733, 0]
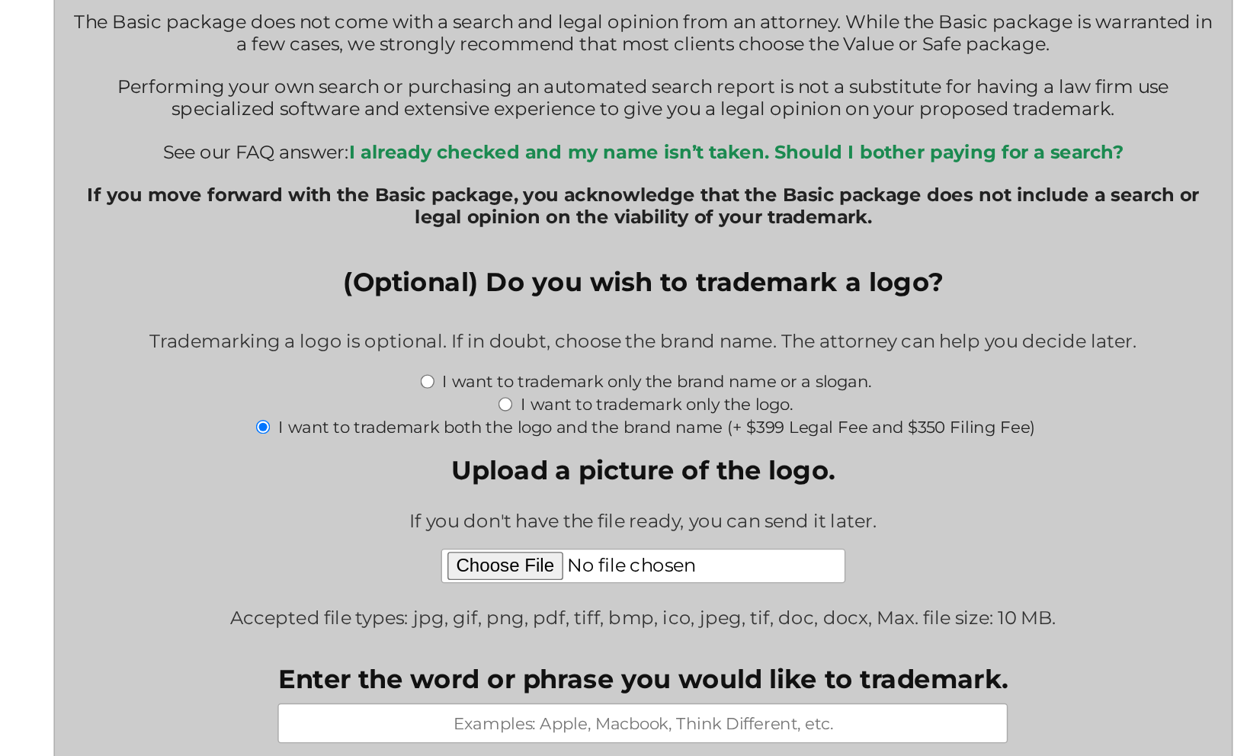
click at [466, 264] on input "I want to trademark only the brand name or a slogan." at bounding box center [471, 269] width 10 height 10
radio input "true"
type input "$1,024.00"
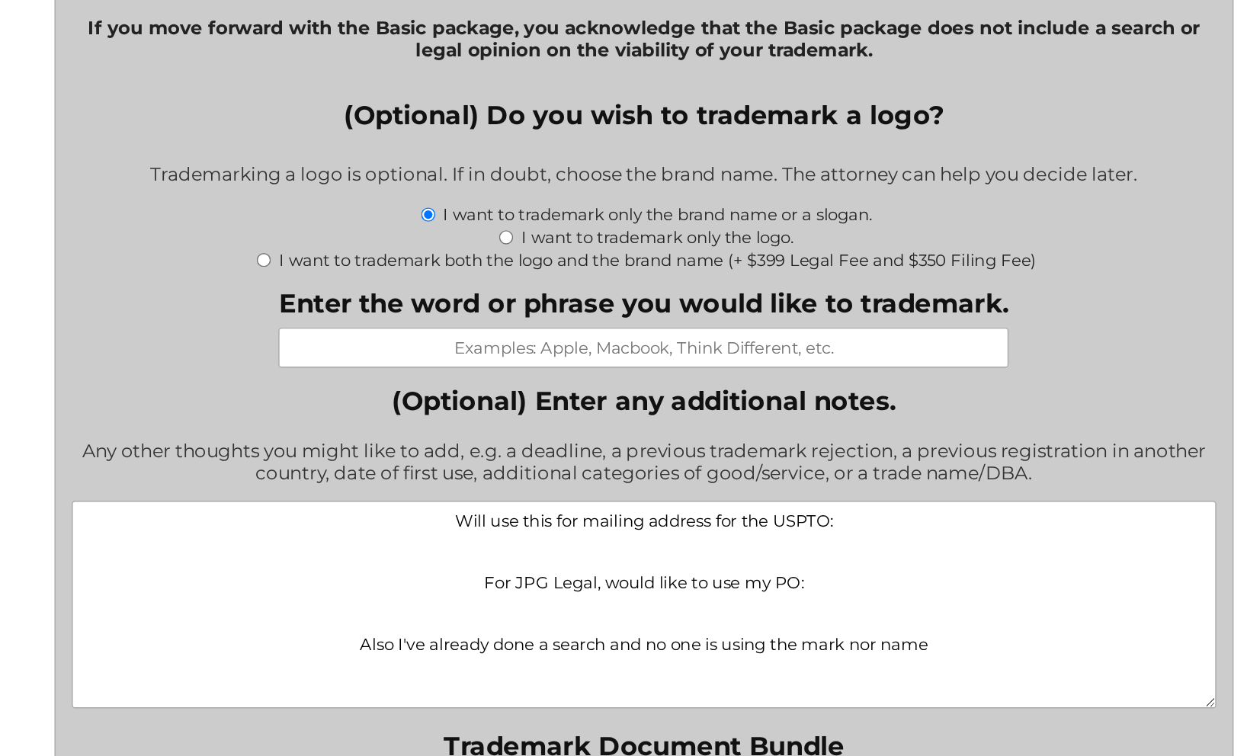
scroll to position [1633, 0]
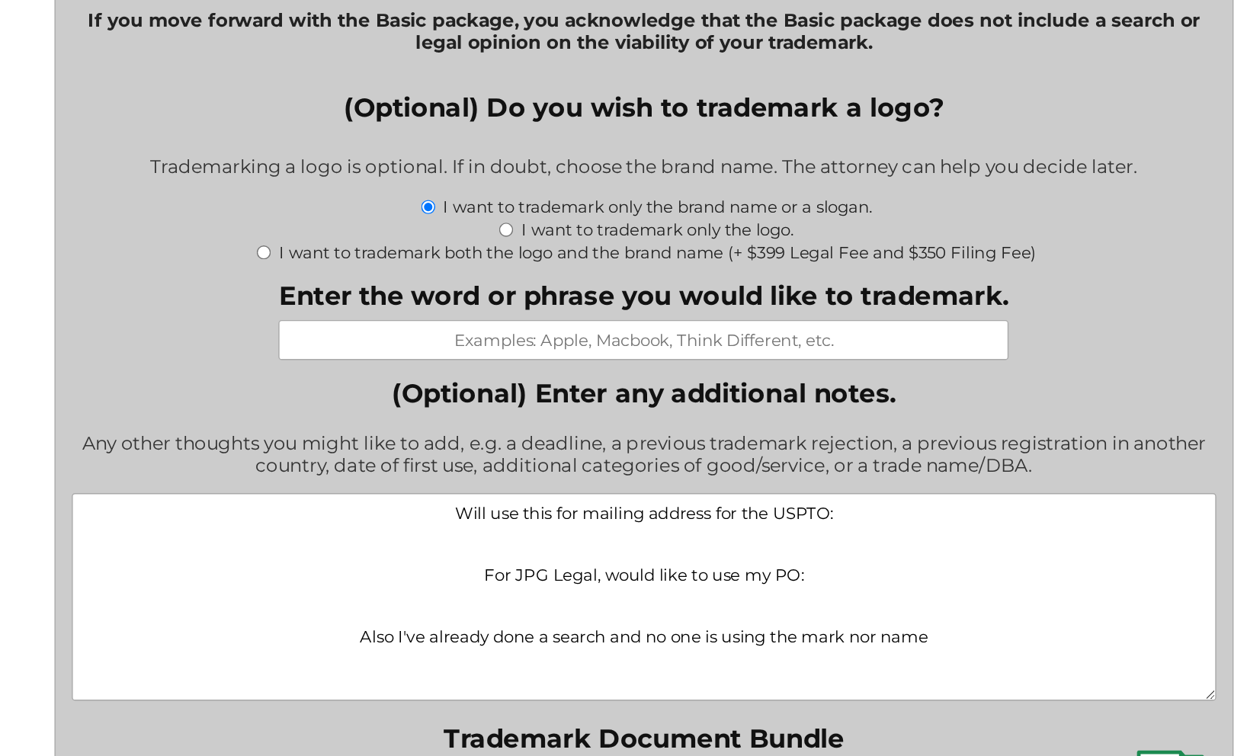
click at [412, 449] on input "Enter the word or phrase you would like to trademark." at bounding box center [623, 463] width 514 height 28
type input "Hebraic Femininity"
click at [458, 571] on textarea "Will use this for mailing address for the USPTO: For JPG Legal, would like to u…" at bounding box center [623, 644] width 806 height 146
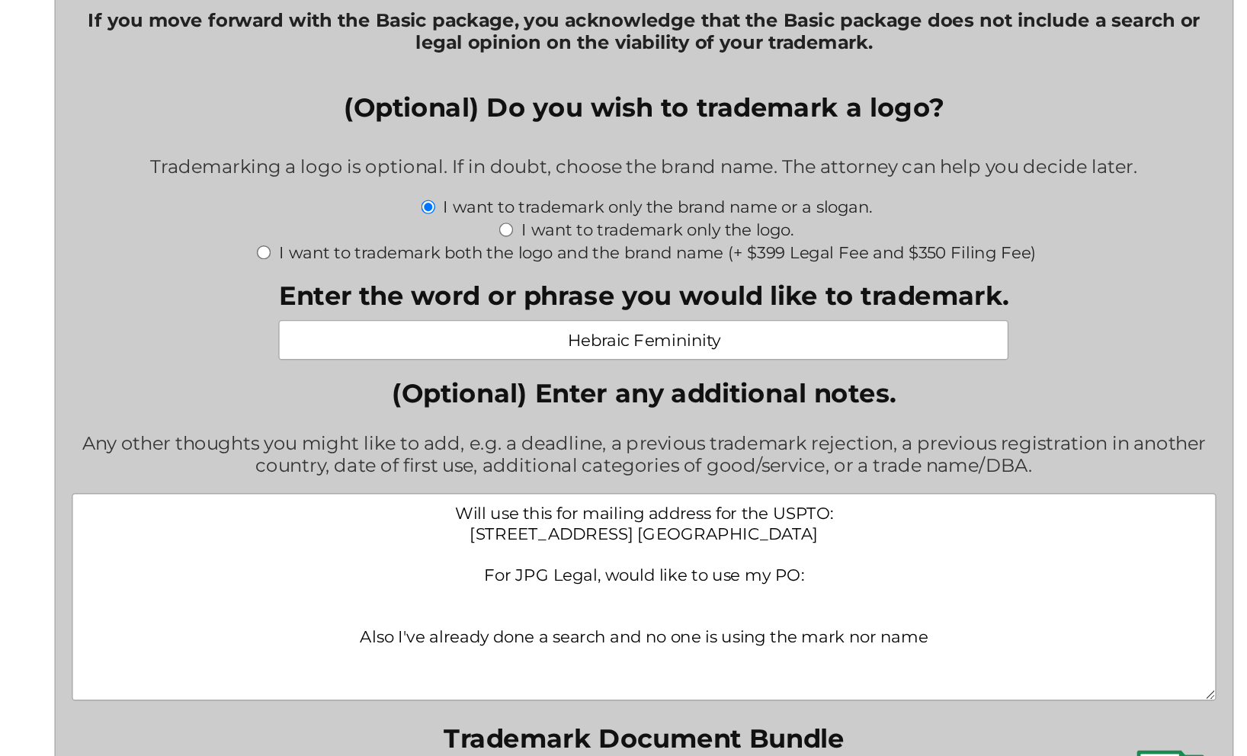
click at [456, 571] on textarea "Will use this for mailing address for the USPTO: 2108 N ST. STE N Sacramento, C…" at bounding box center [623, 644] width 806 height 146
click at [419, 571] on textarea "Will use this for mailing address for the USPTO: 2108 N ST. STE N Sacramento, C…" at bounding box center [623, 644] width 806 height 146
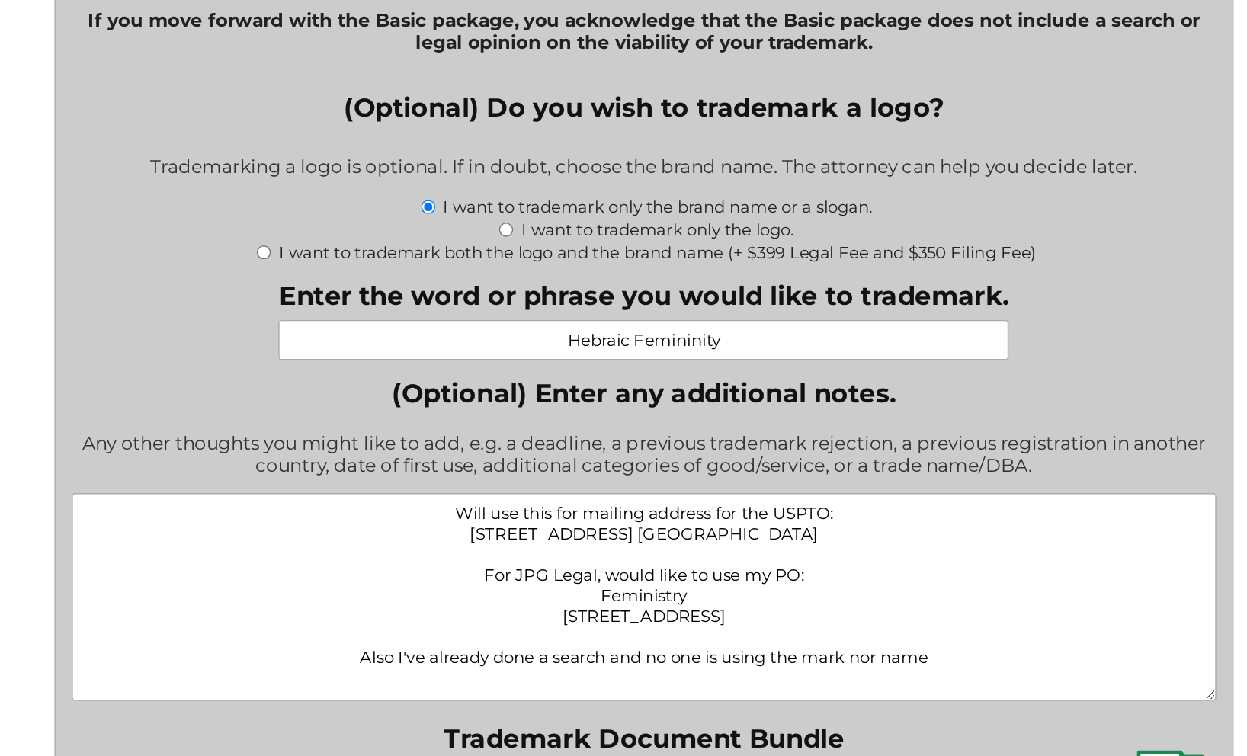
click at [423, 571] on textarea "Will use this for mailing address for the USPTO: 2108 N ST. STE N Sacramento, C…" at bounding box center [623, 644] width 806 height 146
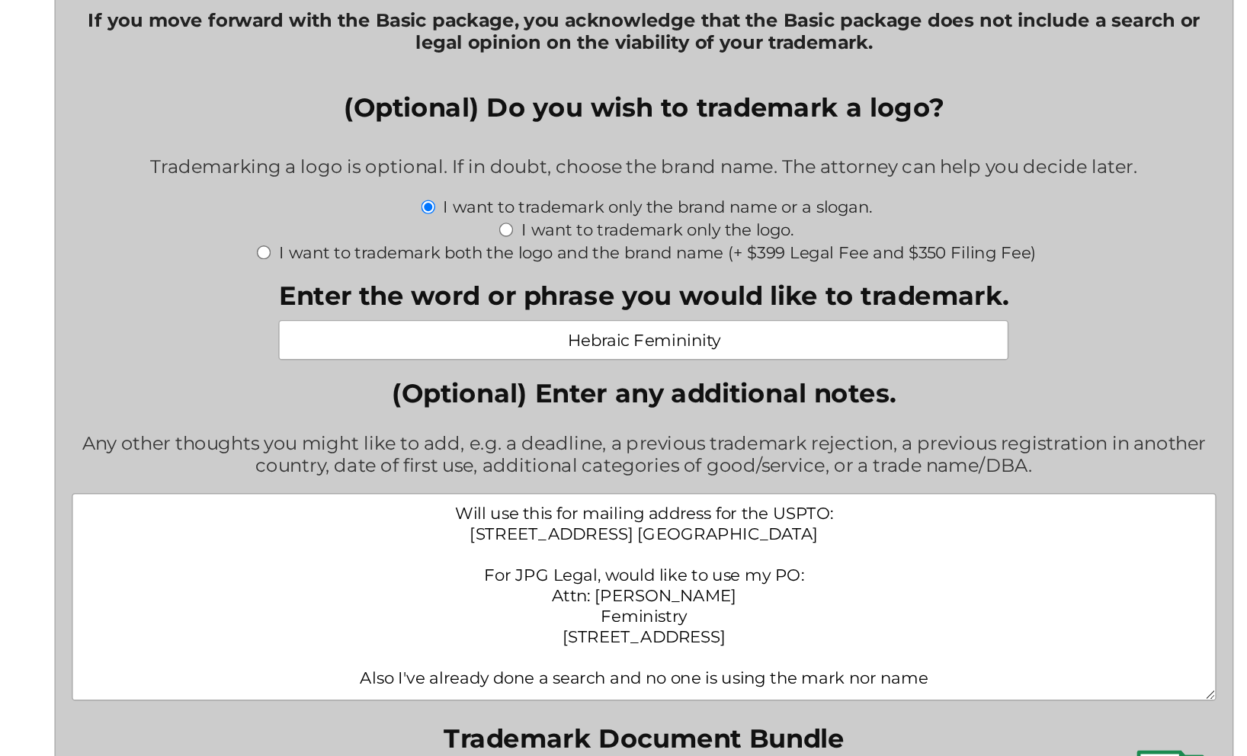
scroll to position [0, 0]
click at [398, 571] on textarea "Will use this for mailing address for the USPTO: 2108 N ST. STE N Sacramento, C…" at bounding box center [623, 644] width 806 height 146
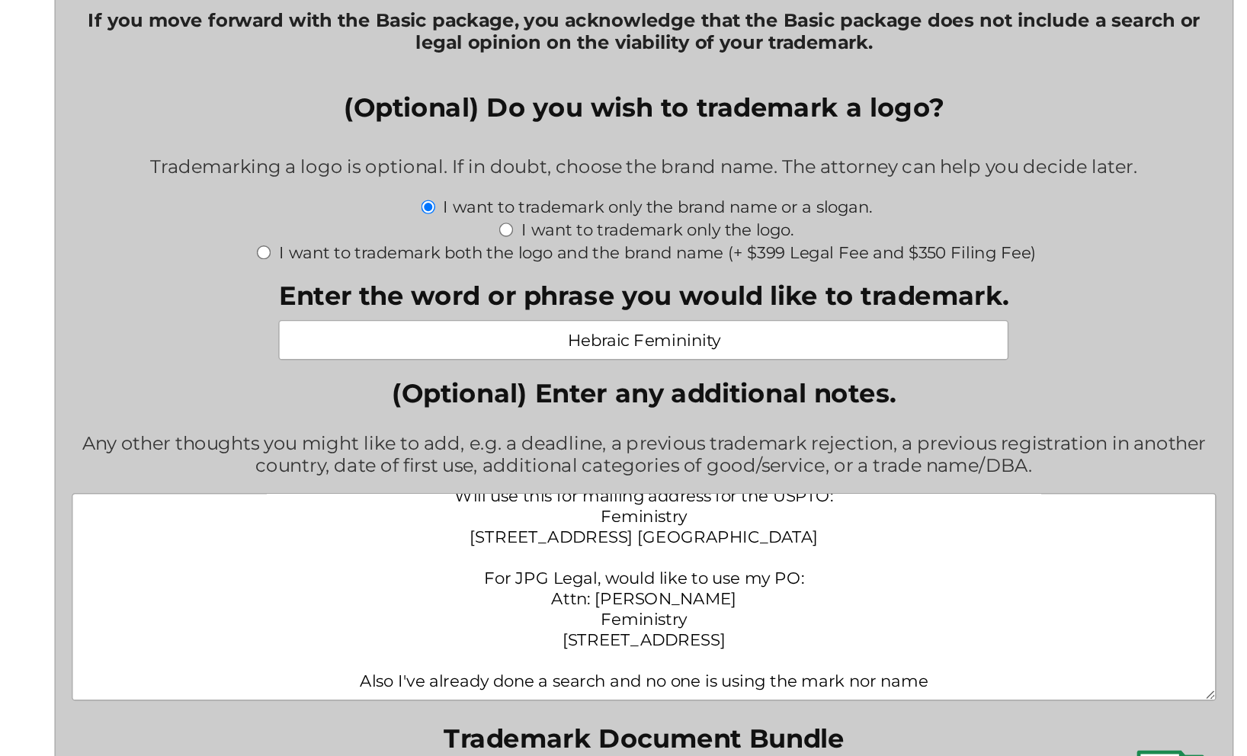
scroll to position [41, 0]
drag, startPoint x: 690, startPoint y: 465, endPoint x: 172, endPoint y: 464, distance: 518.3
click at [220, 571] on textarea "Will use this for mailing address for the USPTO: Feministry 2108 N ST. STE N Sa…" at bounding box center [623, 644] width 806 height 146
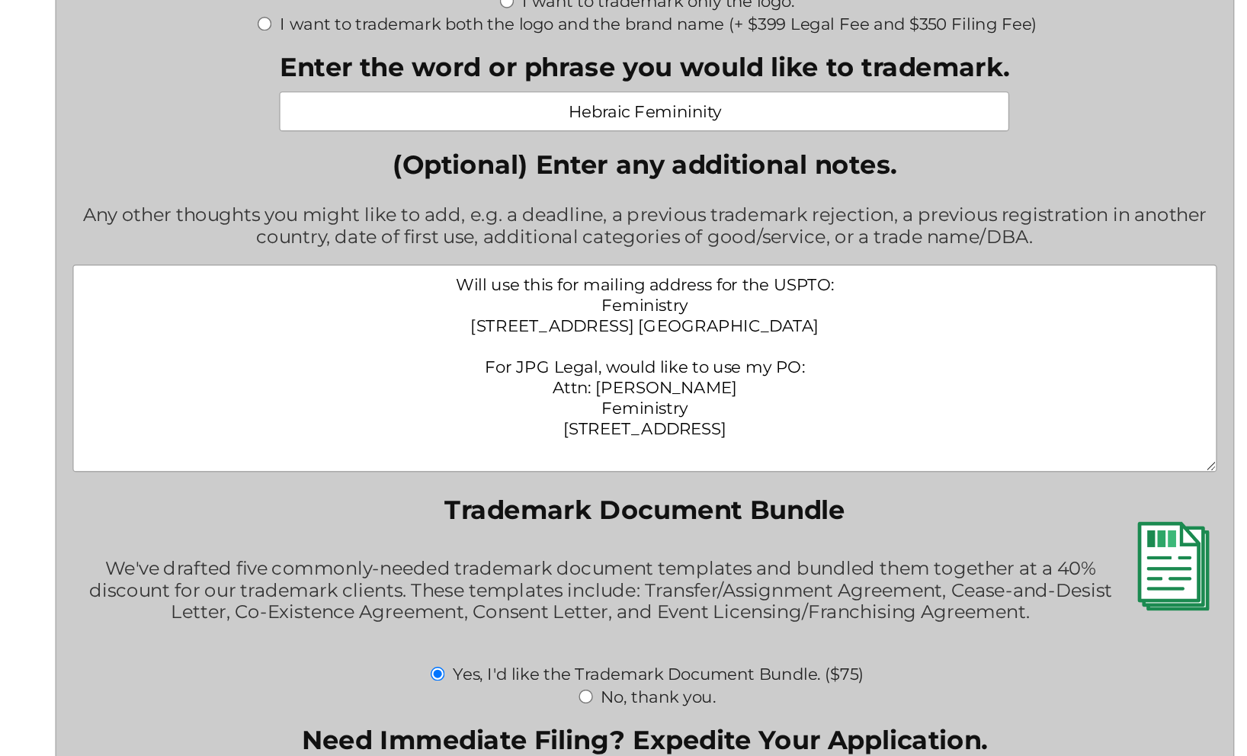
scroll to position [35, 0]
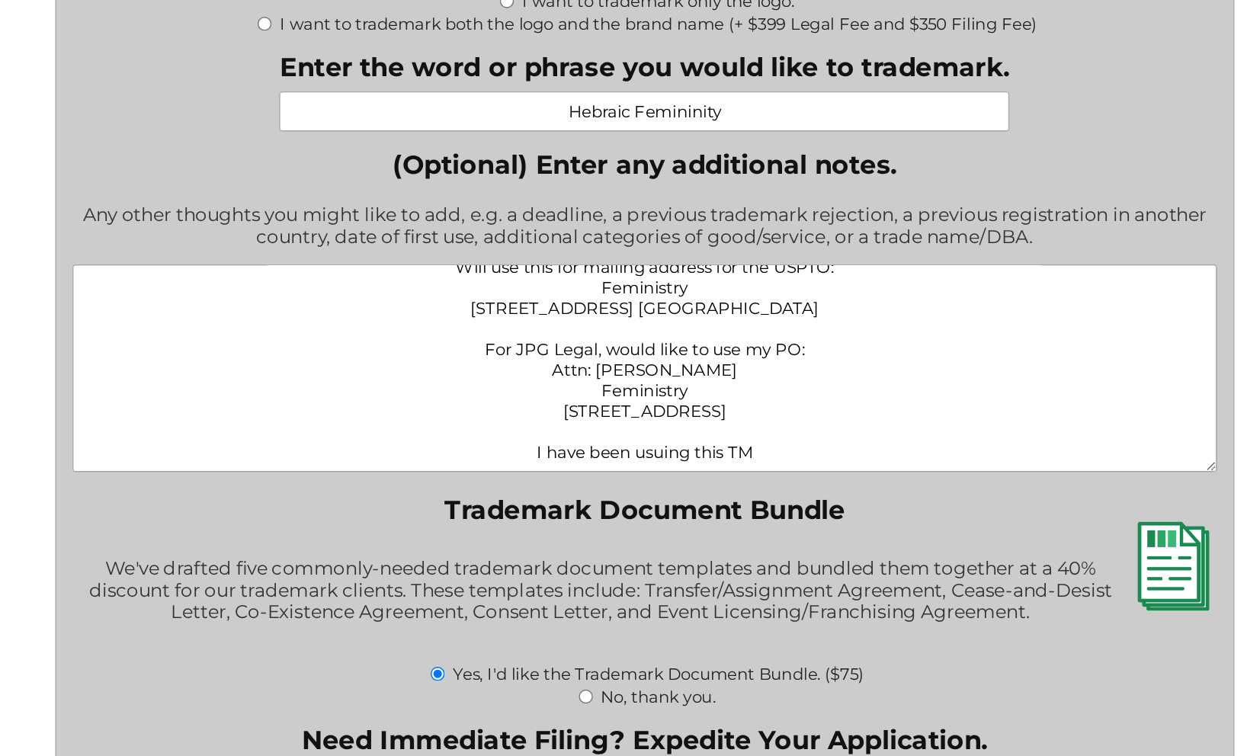
click at [458, 309] on textarea "Will use this for mailing address for the USPTO: Feministry 2108 N ST. STE N Sa…" at bounding box center [623, 301] width 806 height 146
click at [545, 305] on textarea "Will use this for mailing address for the USPTO: Feministry 2108 N ST. STE N Sa…" at bounding box center [623, 301] width 806 height 146
click at [532, 308] on textarea "Will use this for mailing address for the USPTO: Feministry 2108 N ST. STE N Sa…" at bounding box center [623, 301] width 806 height 146
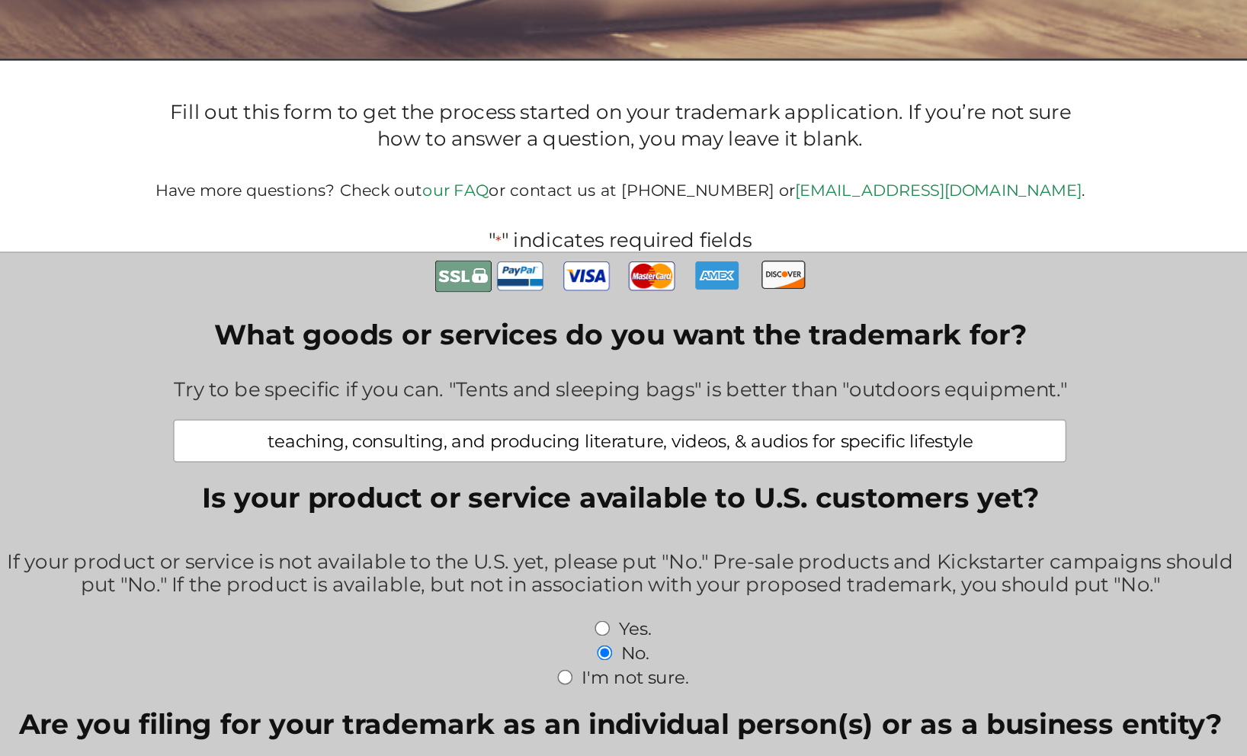
scroll to position [130, 0]
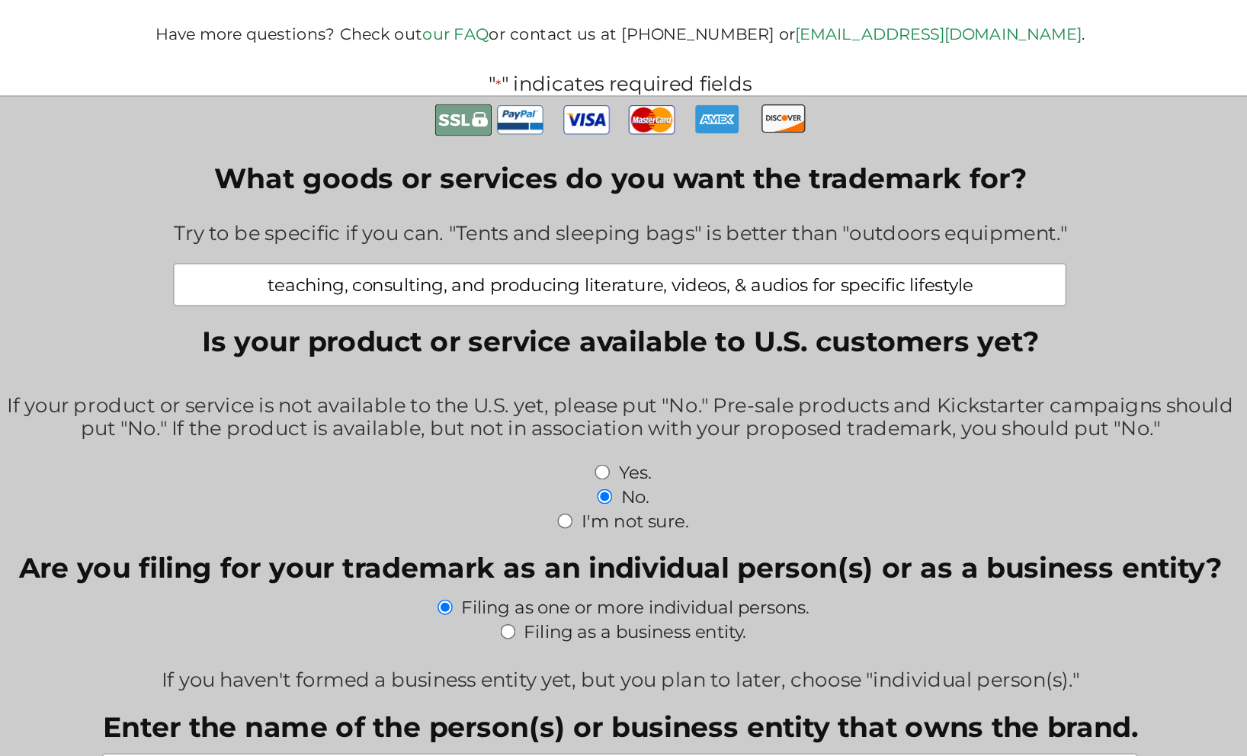
type textarea "Will use this for mailing address for the USPTO: Feministry 2108 N ST. STE N Sa…"
click at [548, 434] on input "teaching, consulting, and producing literature, videos, & audios for specific l…" at bounding box center [623, 448] width 585 height 28
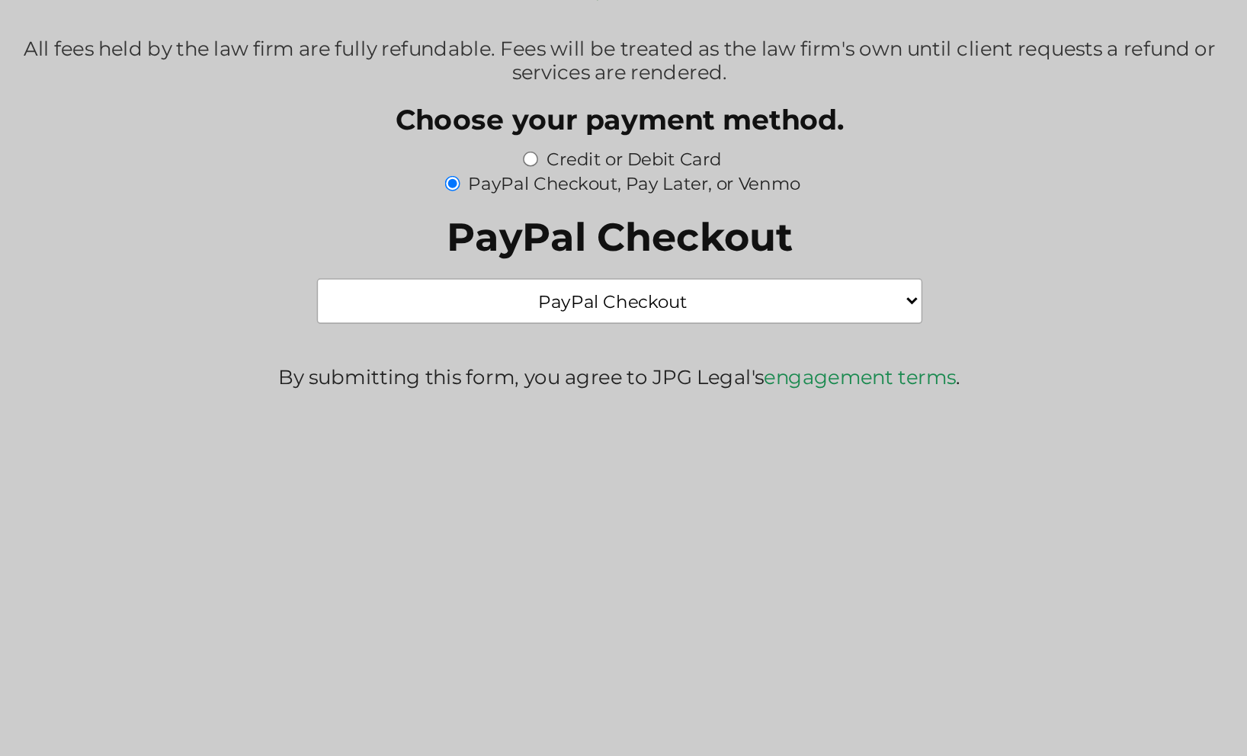
scroll to position [2707, 0]
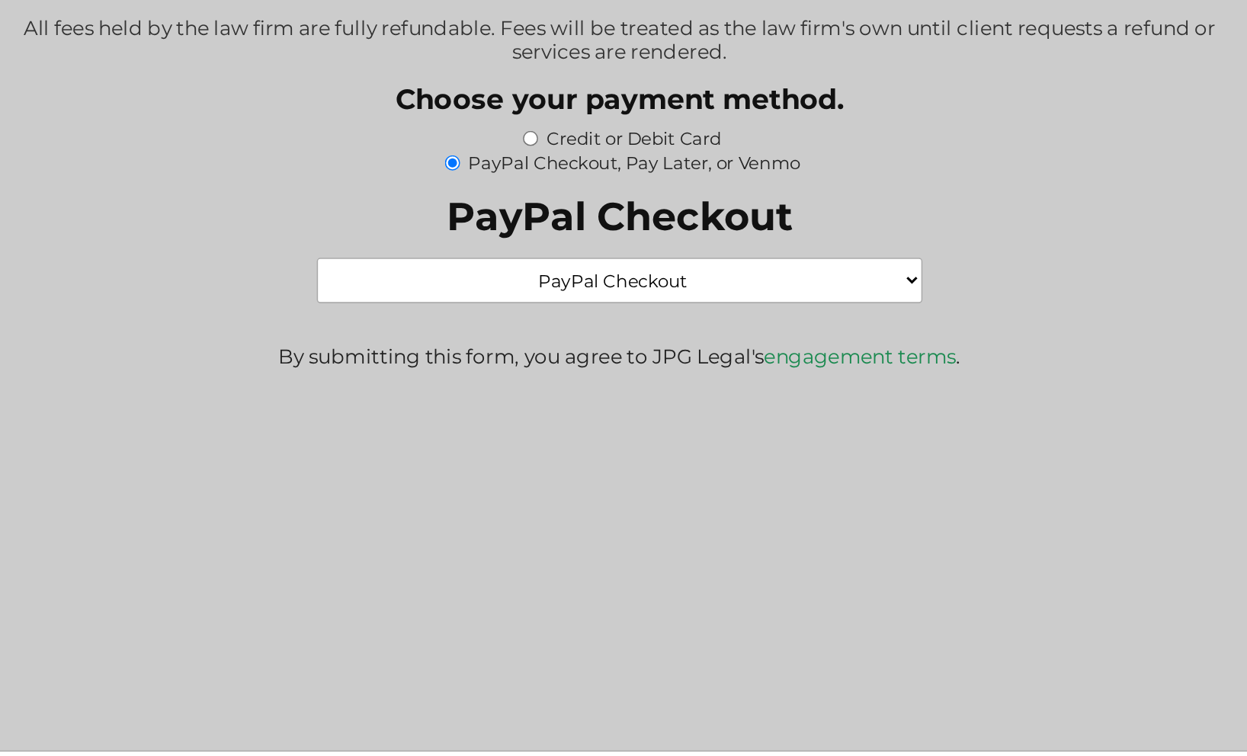
type input "teaching, consulting, and producing literature, videos, & audios for a specific…"
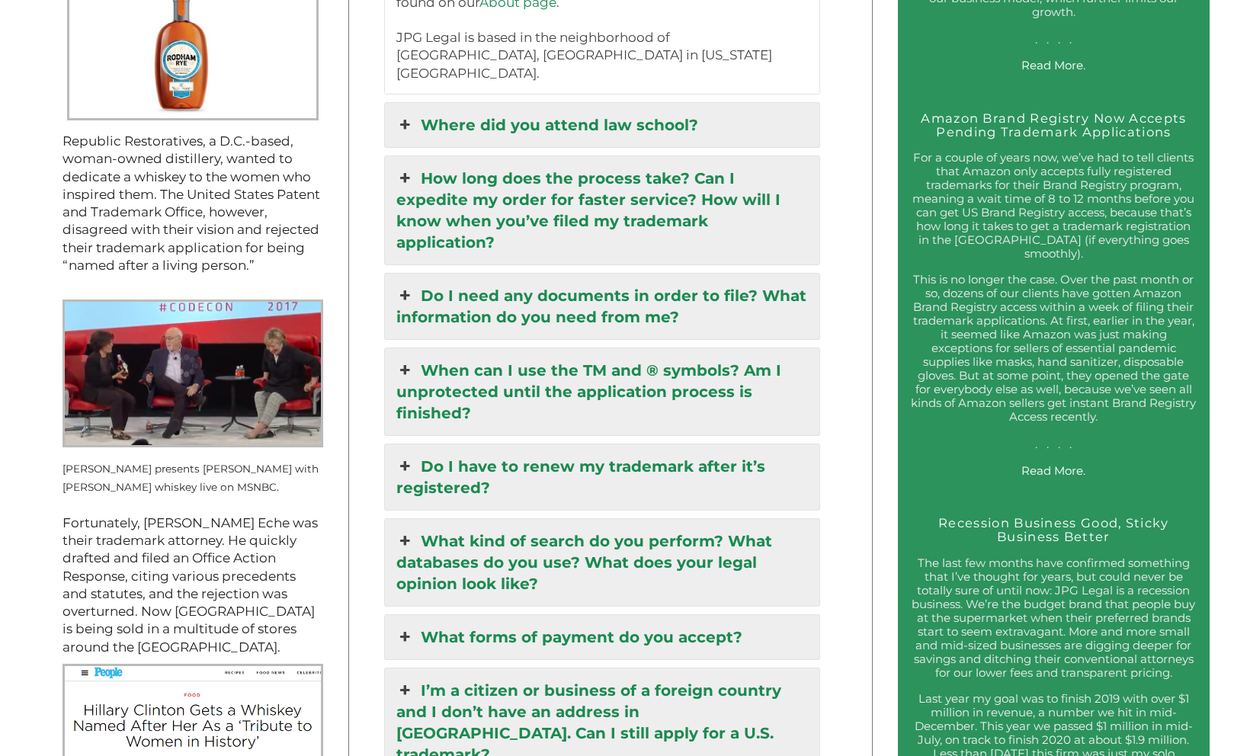
scroll to position [1832, 0]
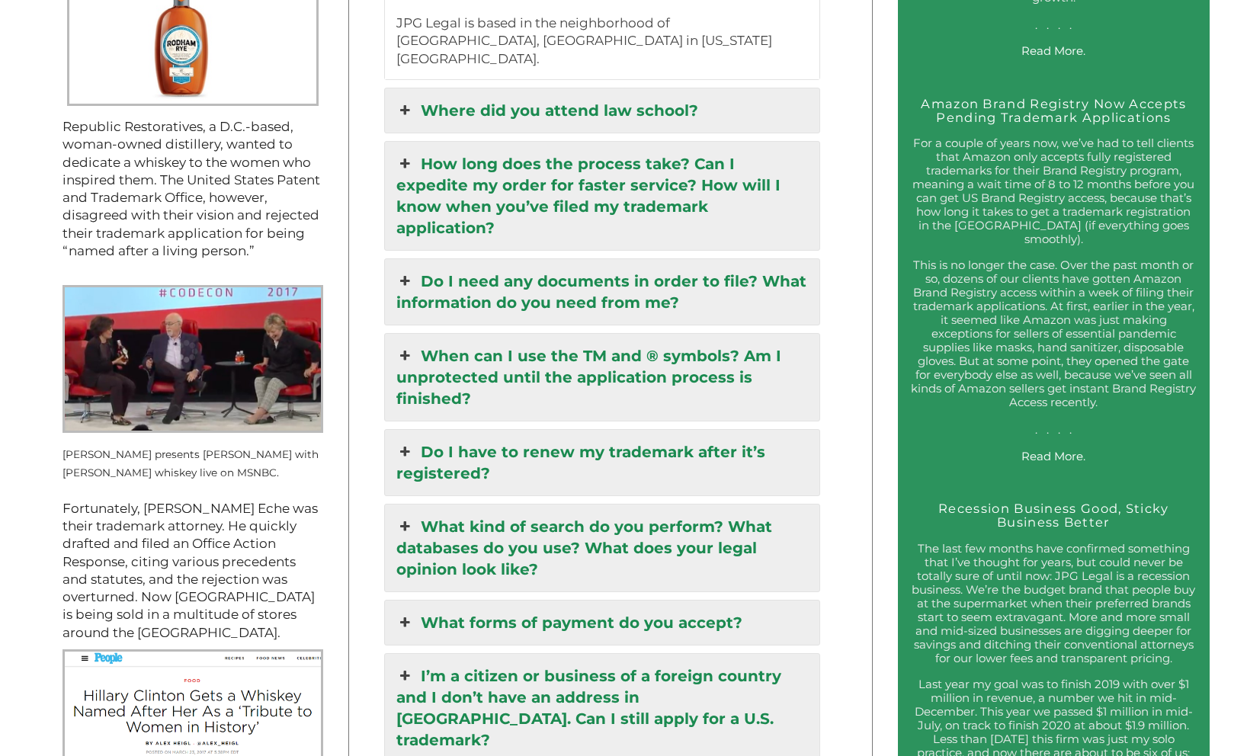
click at [495, 334] on link "When can I use the TM and ® symbols? Am I unprotected until the application pro…" at bounding box center [602, 377] width 435 height 87
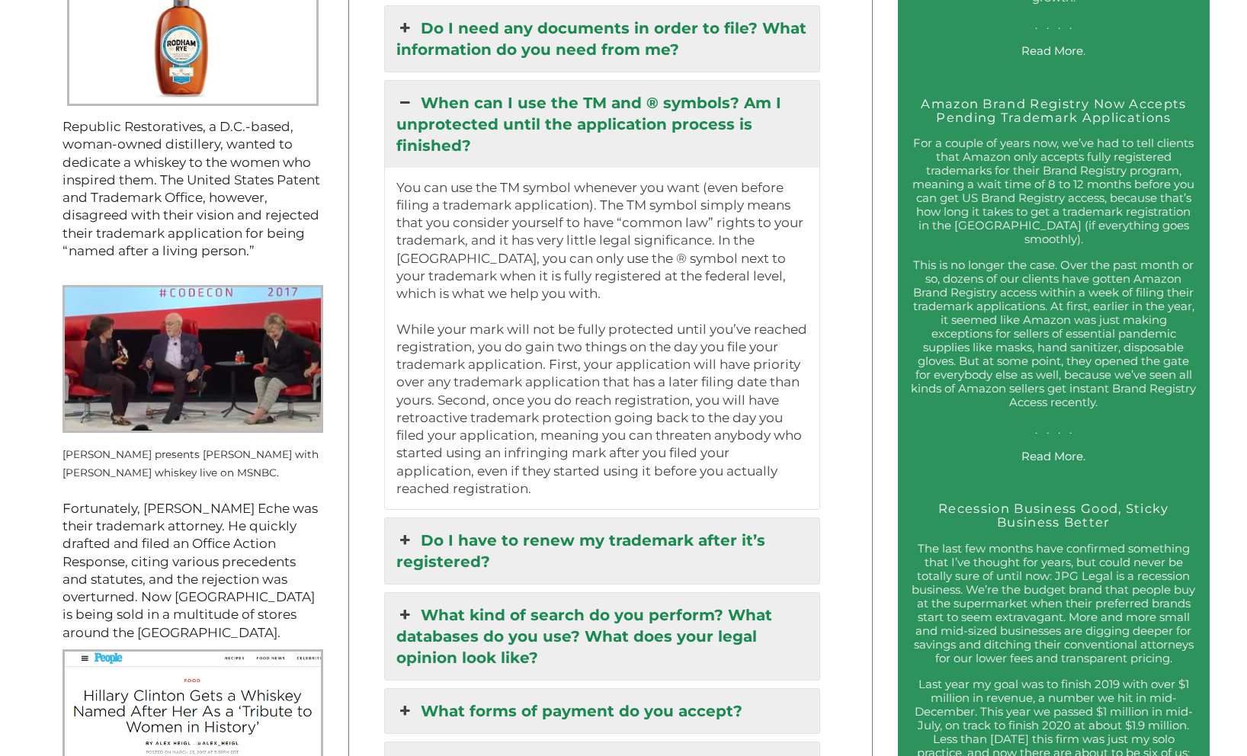
scroll to position [1705, 0]
